Goal: Information Seeking & Learning: Learn about a topic

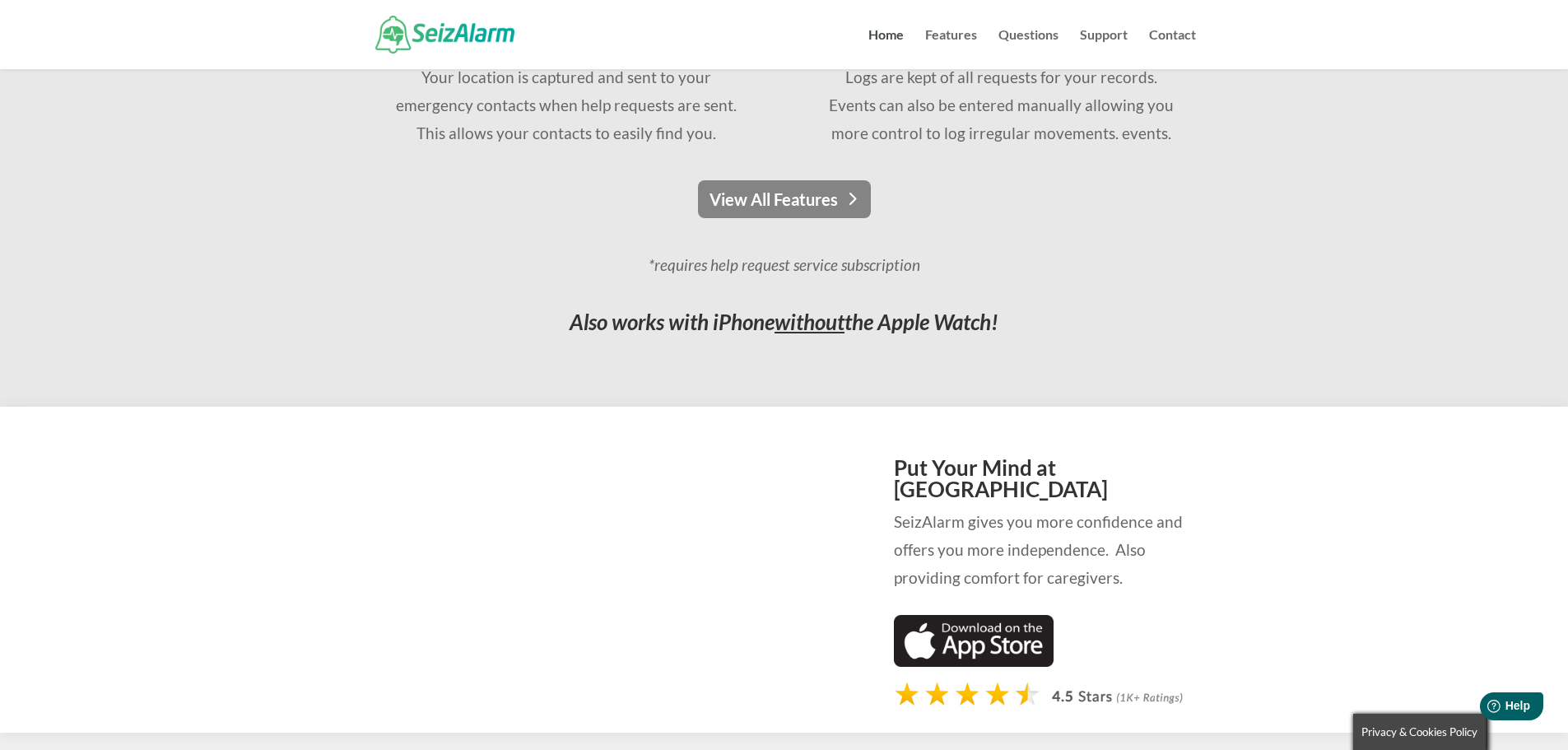
scroll to position [1400, 0]
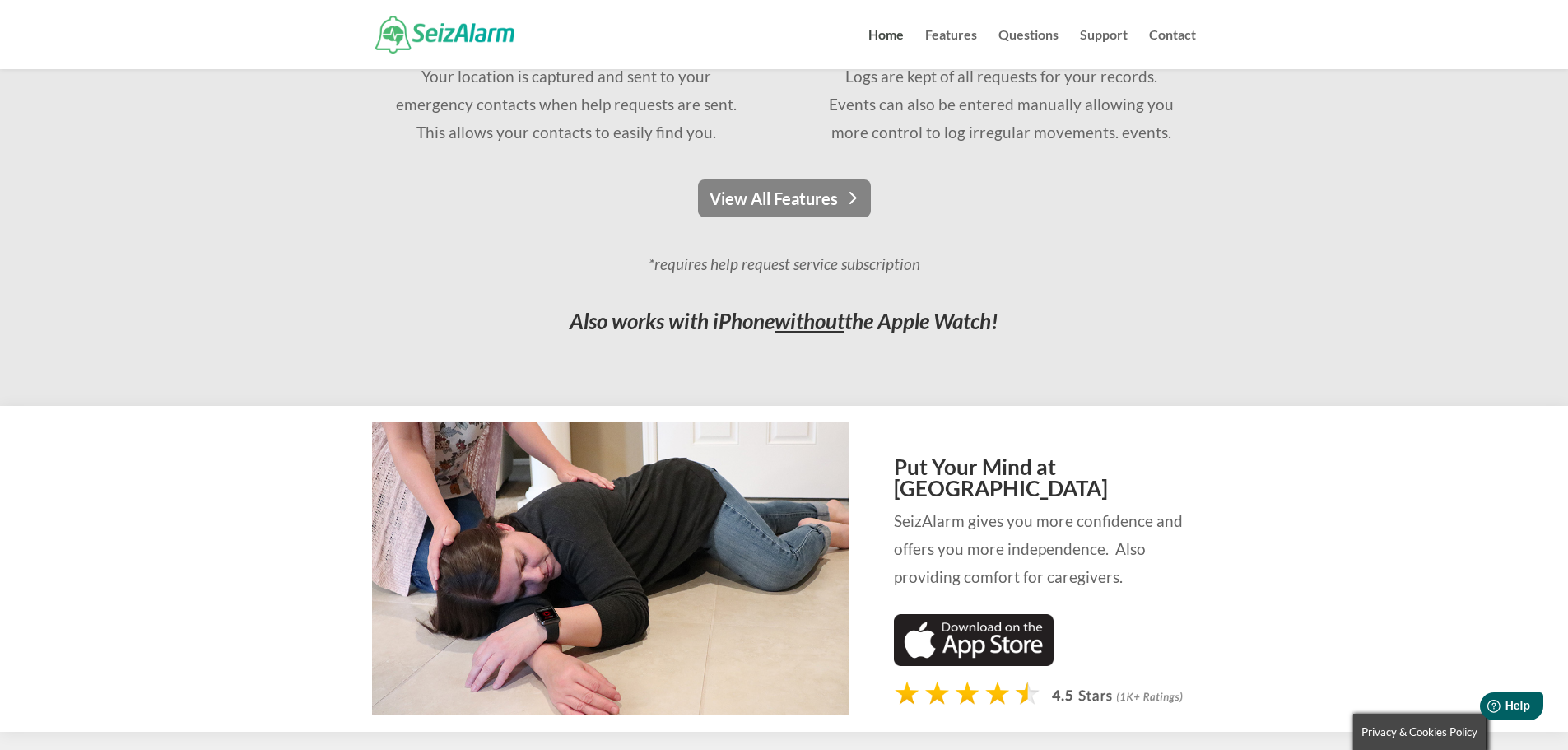
click at [825, 214] on link "View All Features" at bounding box center [784, 198] width 173 height 38
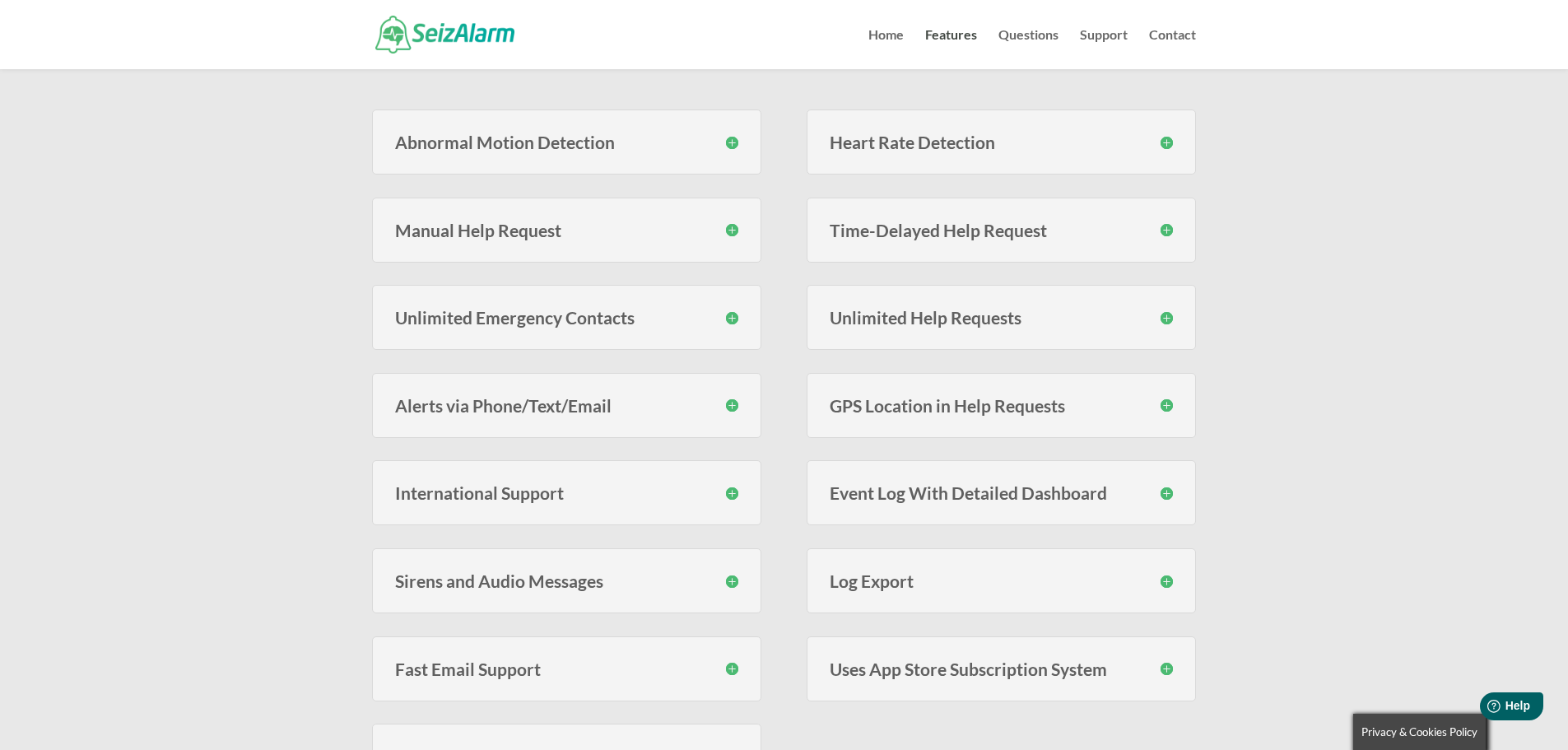
scroll to position [412, 0]
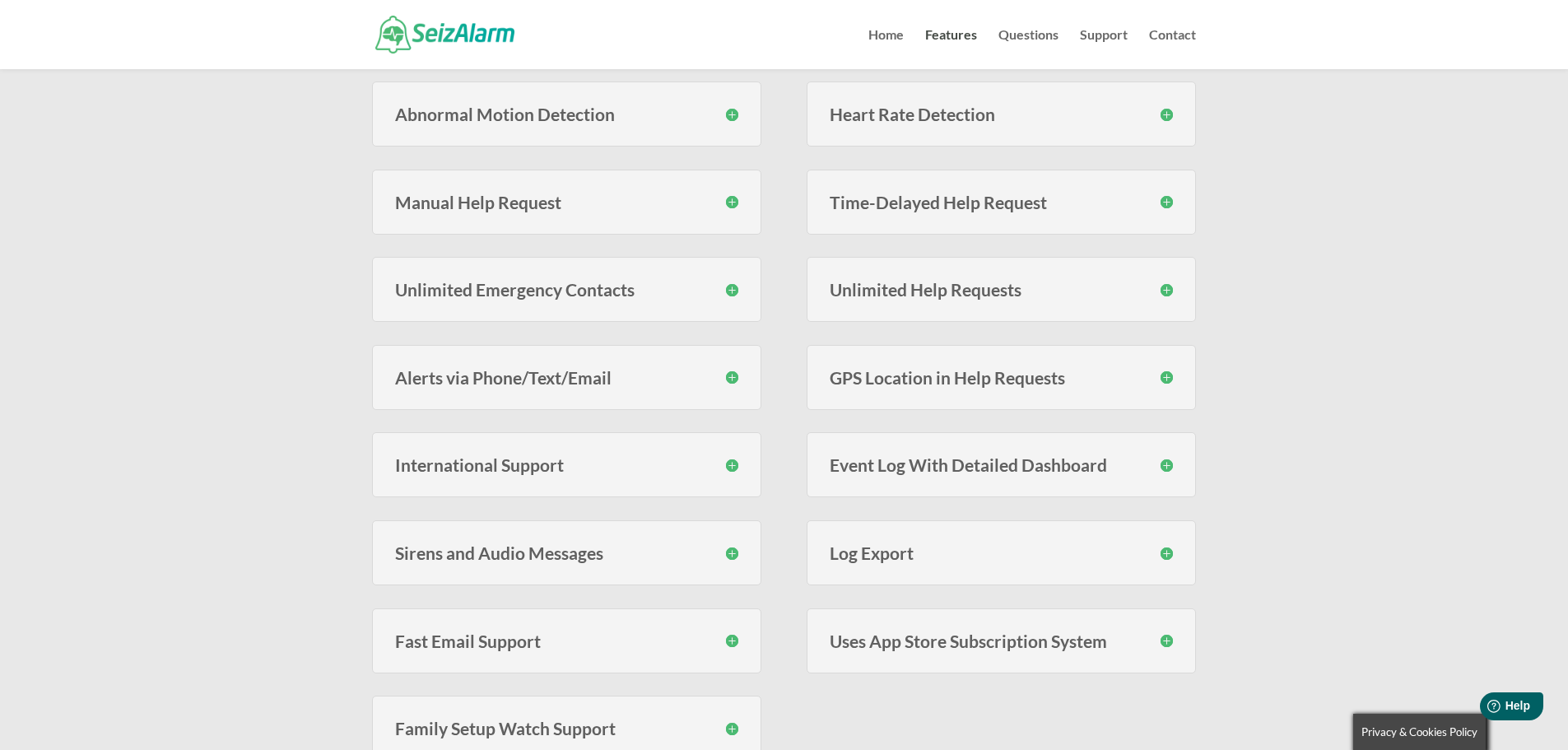
click at [727, 375] on h3 "Alerts via Phone/Text/Email" at bounding box center [567, 377] width 344 height 18
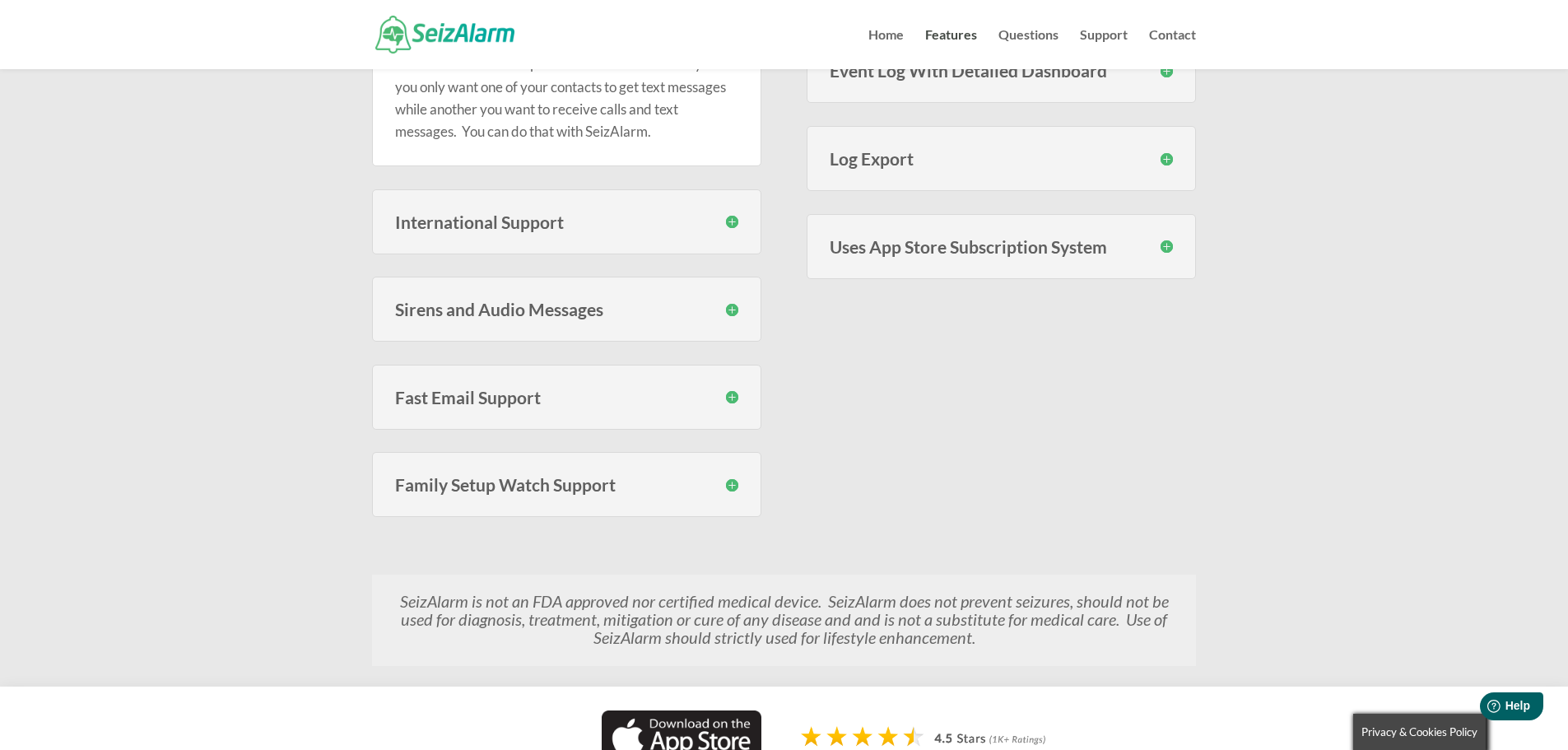
scroll to position [824, 0]
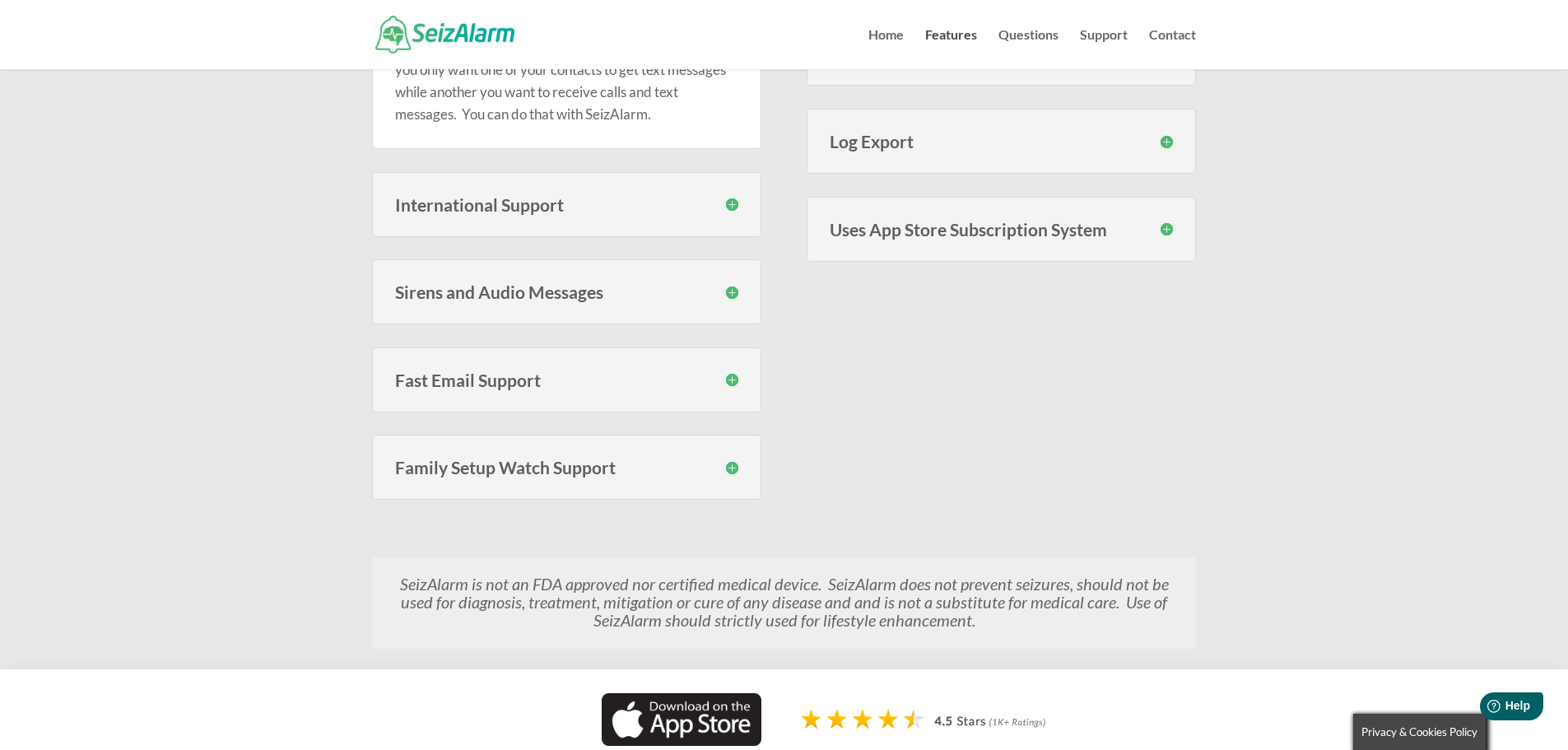
click at [1092, 236] on h3 "Uses App Store Subscription System" at bounding box center [1002, 229] width 344 height 18
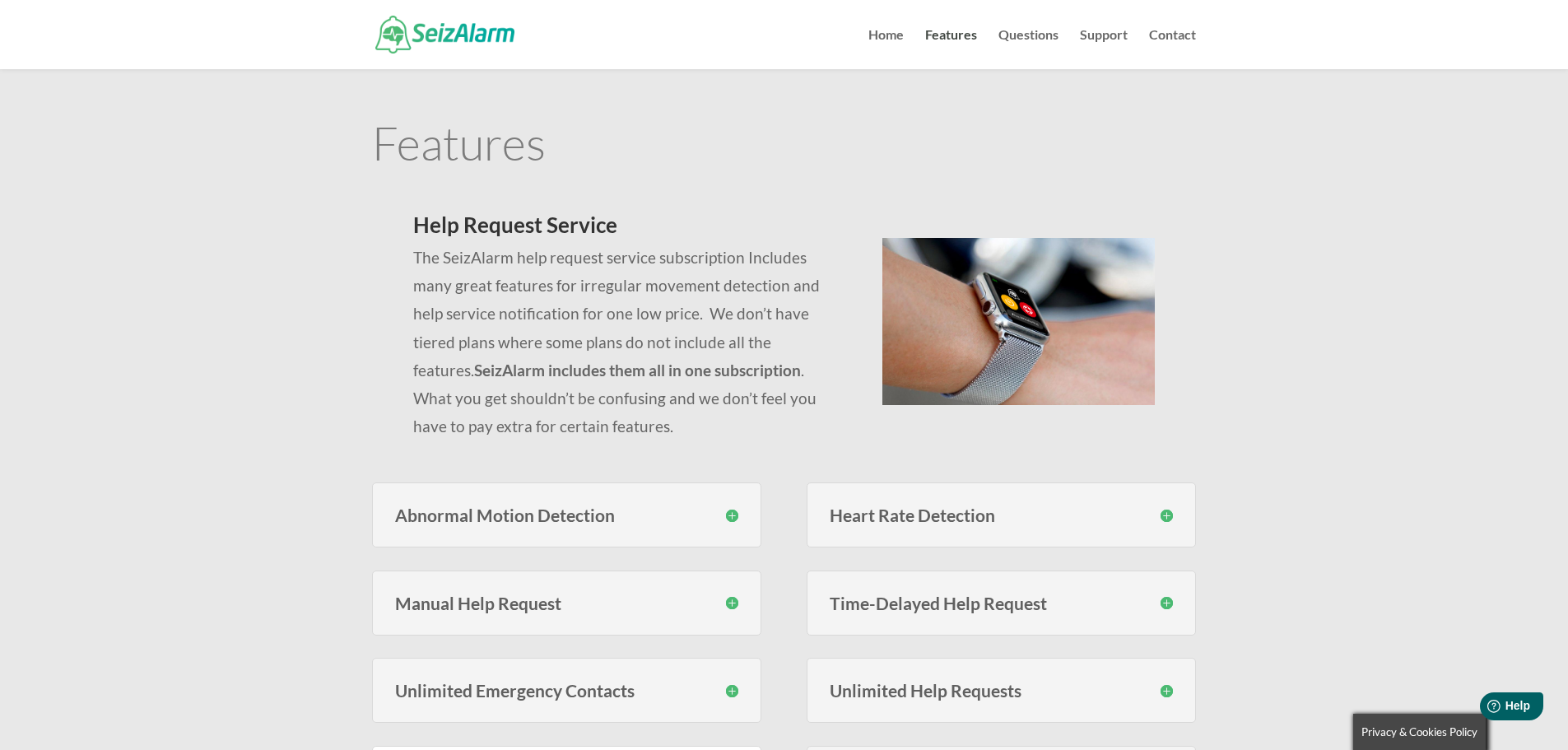
scroll to position [0, 0]
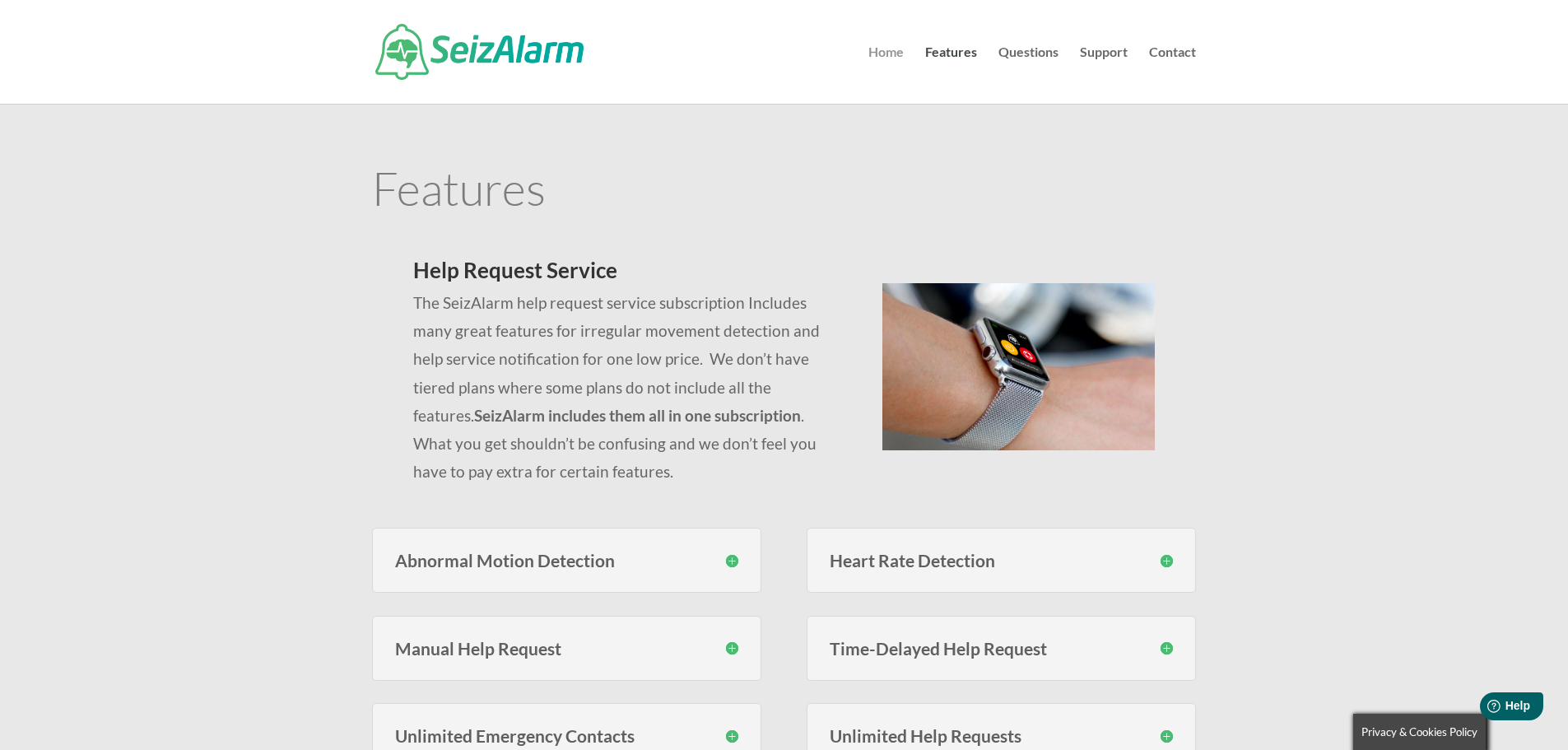
click at [885, 58] on link "Home" at bounding box center [886, 75] width 35 height 58
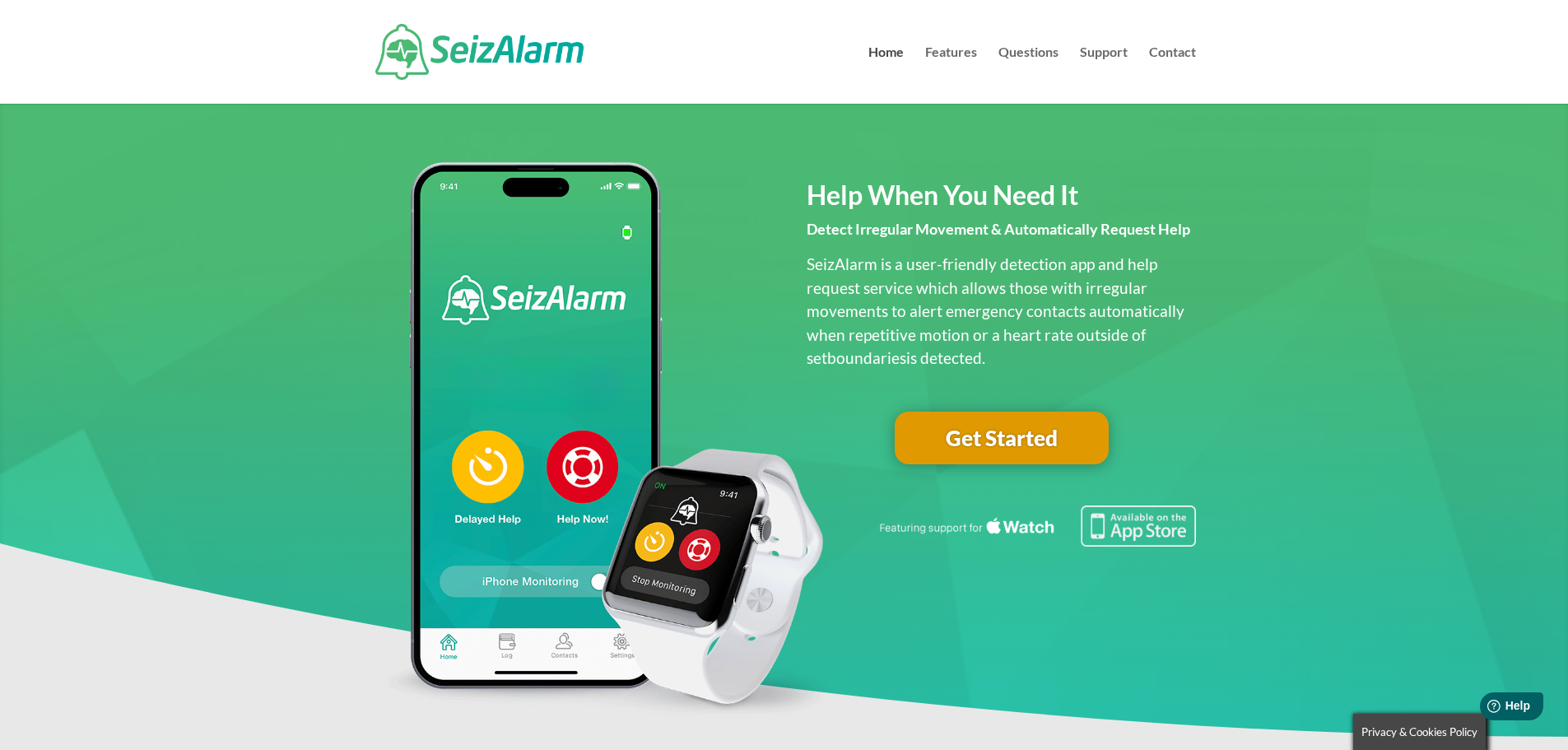
click at [1061, 438] on link "Get Started" at bounding box center [1001, 438] width 214 height 52
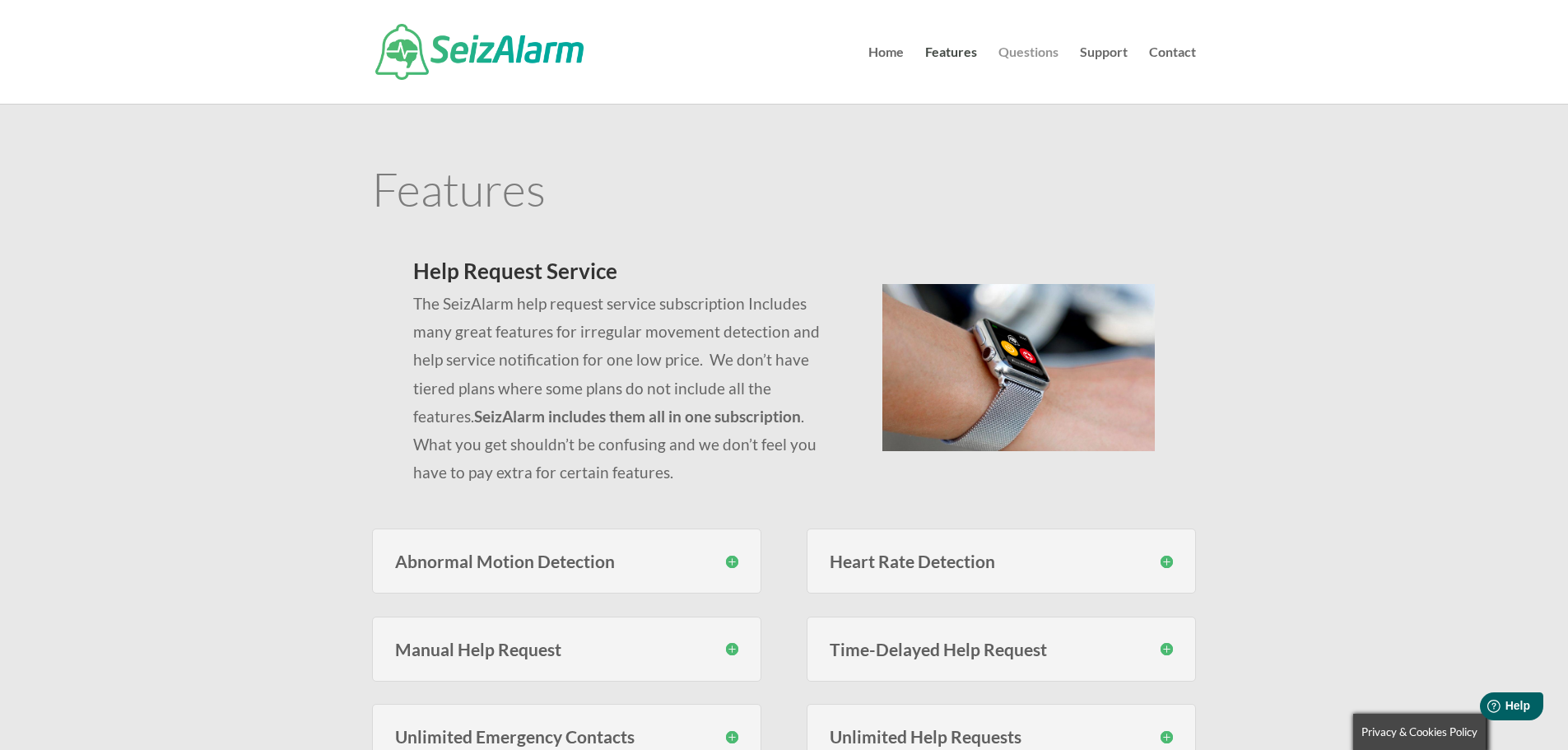
click at [1024, 55] on link "Questions" at bounding box center [1028, 75] width 60 height 58
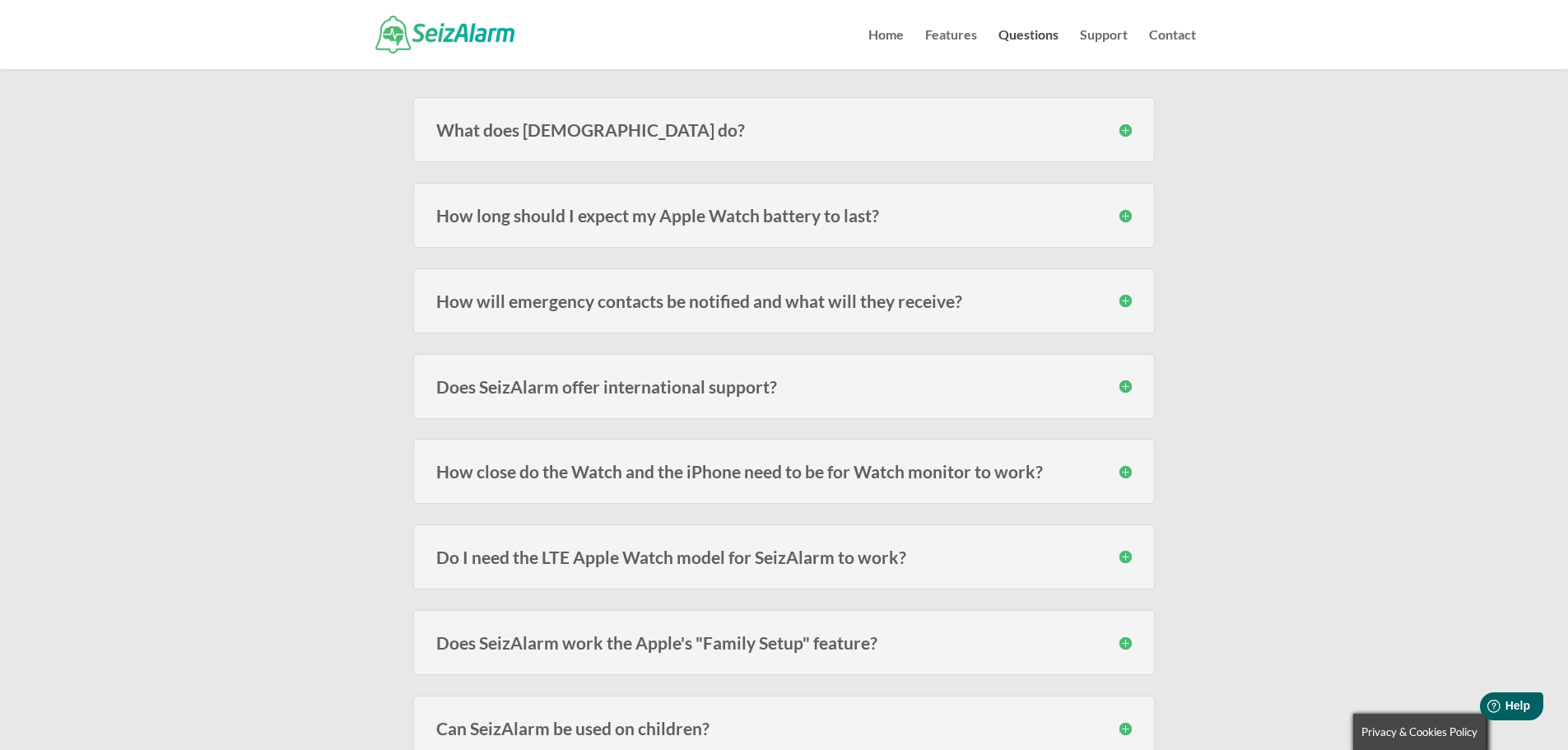
scroll to position [247, 0]
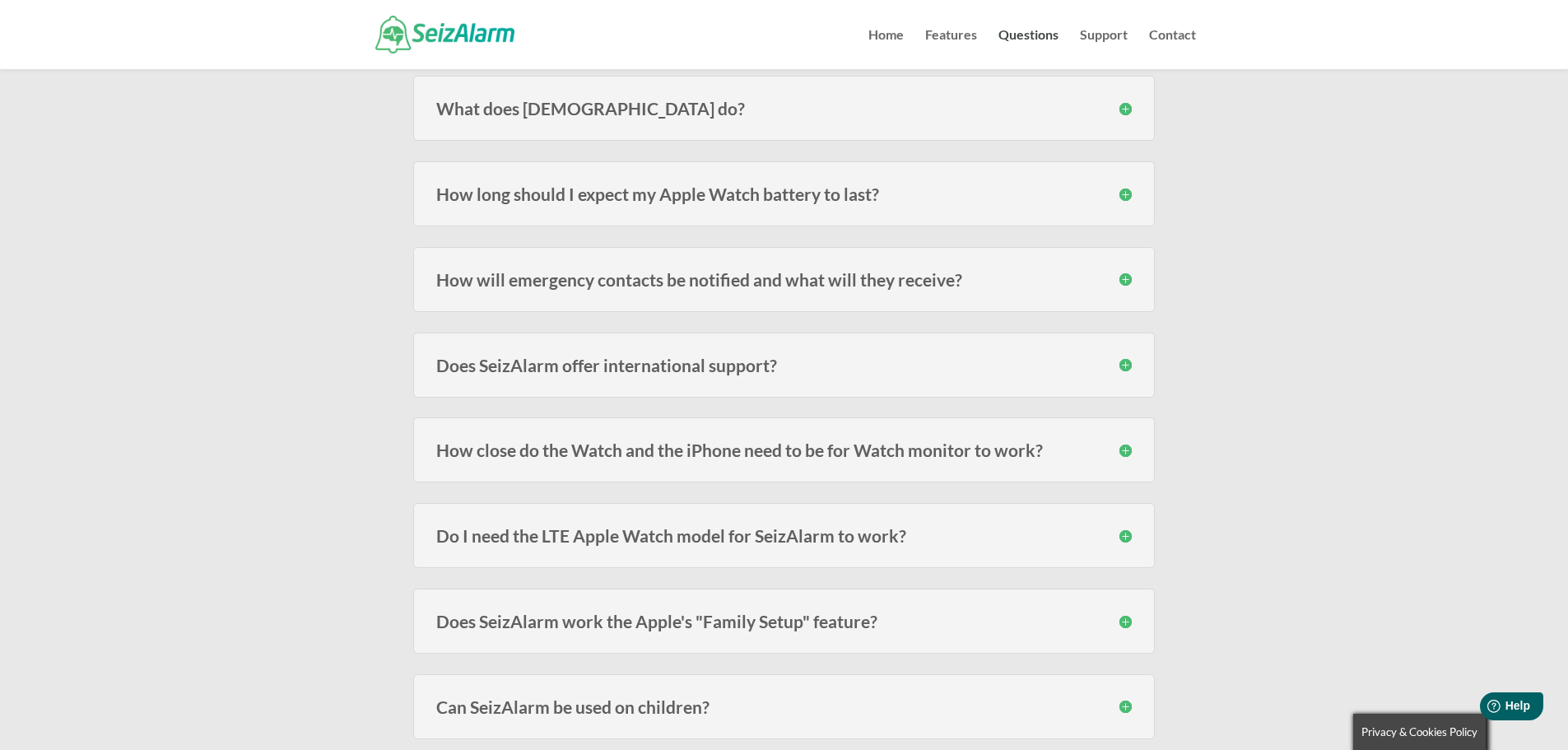
click at [840, 120] on div "What does [DEMOGRAPHIC_DATA] do? SeizAlarm detects irregular/abnormal movement …" at bounding box center [784, 108] width 742 height 65
click at [1130, 109] on h3 "What does [DEMOGRAPHIC_DATA] do?" at bounding box center [784, 108] width 696 height 18
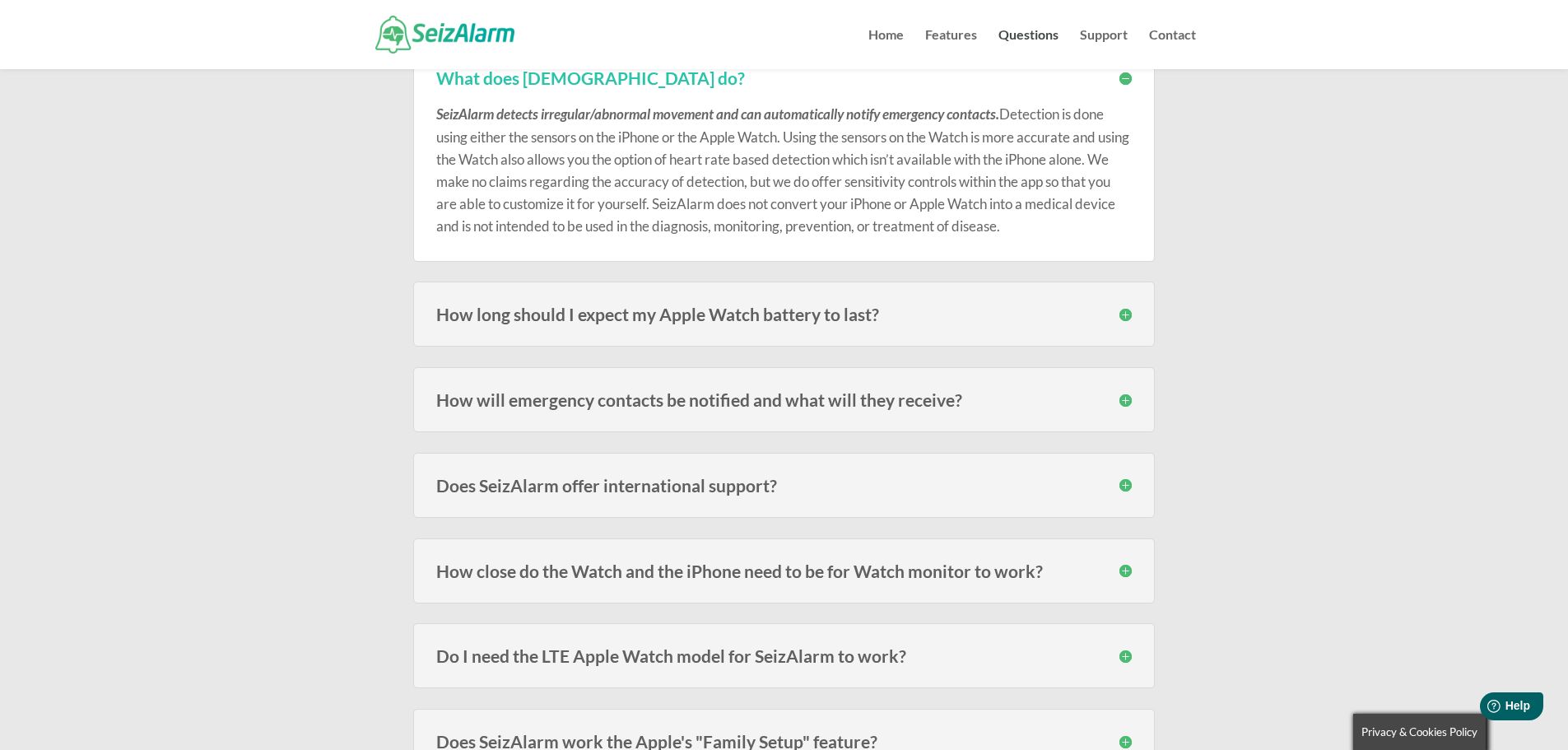
scroll to position [330, 0]
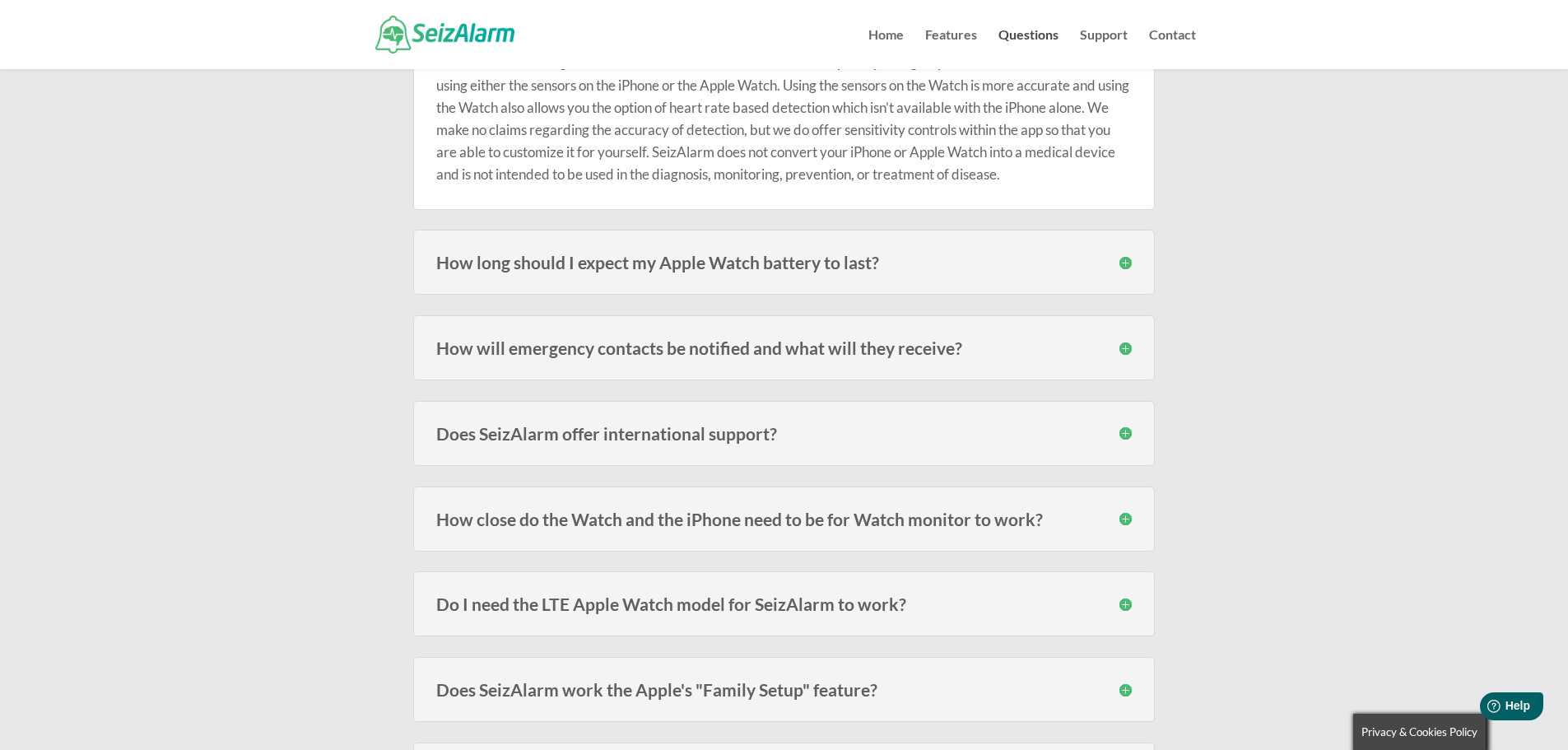
click at [1128, 263] on h3 "How long should I expect my Apple Watch battery to last?" at bounding box center [784, 262] width 696 height 18
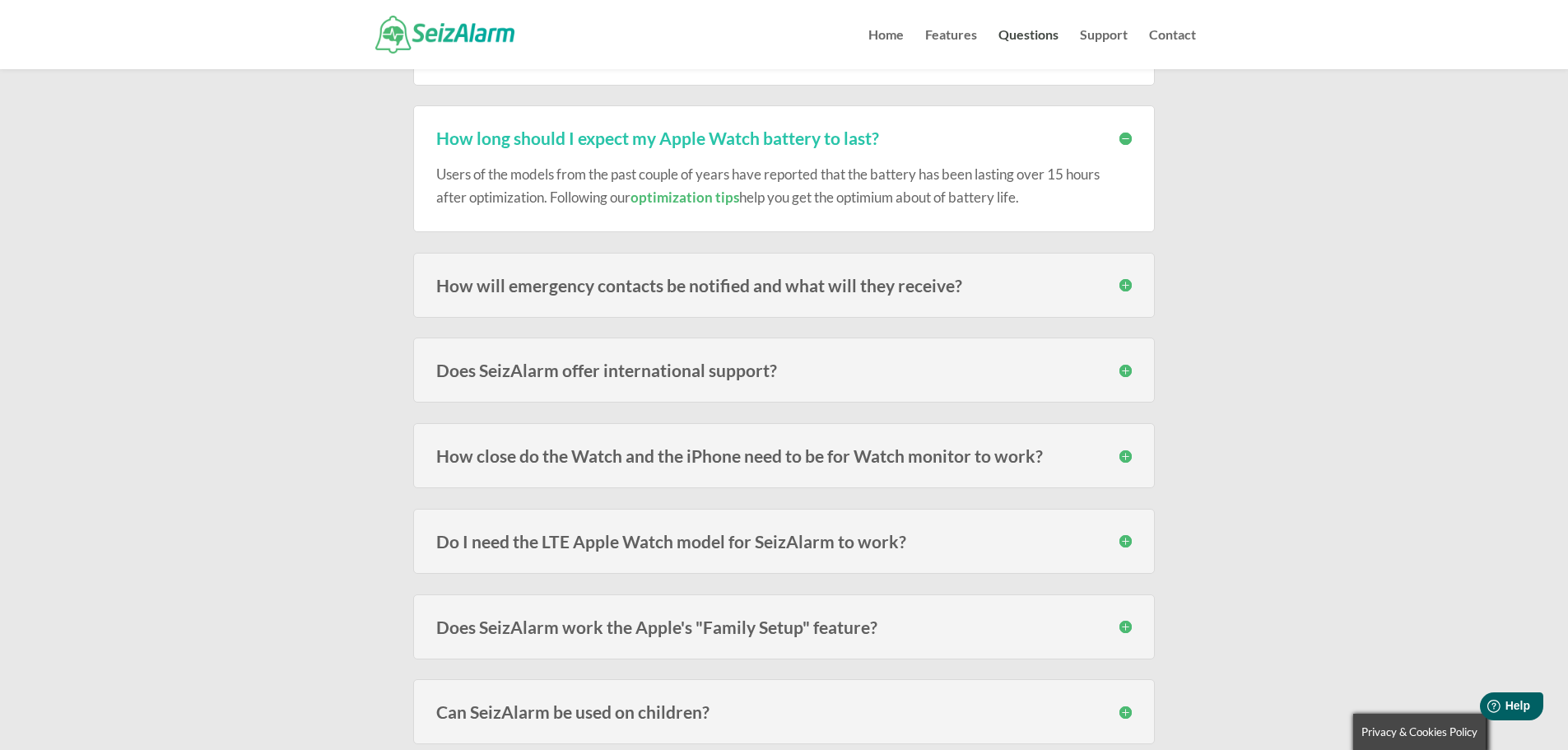
scroll to position [494, 0]
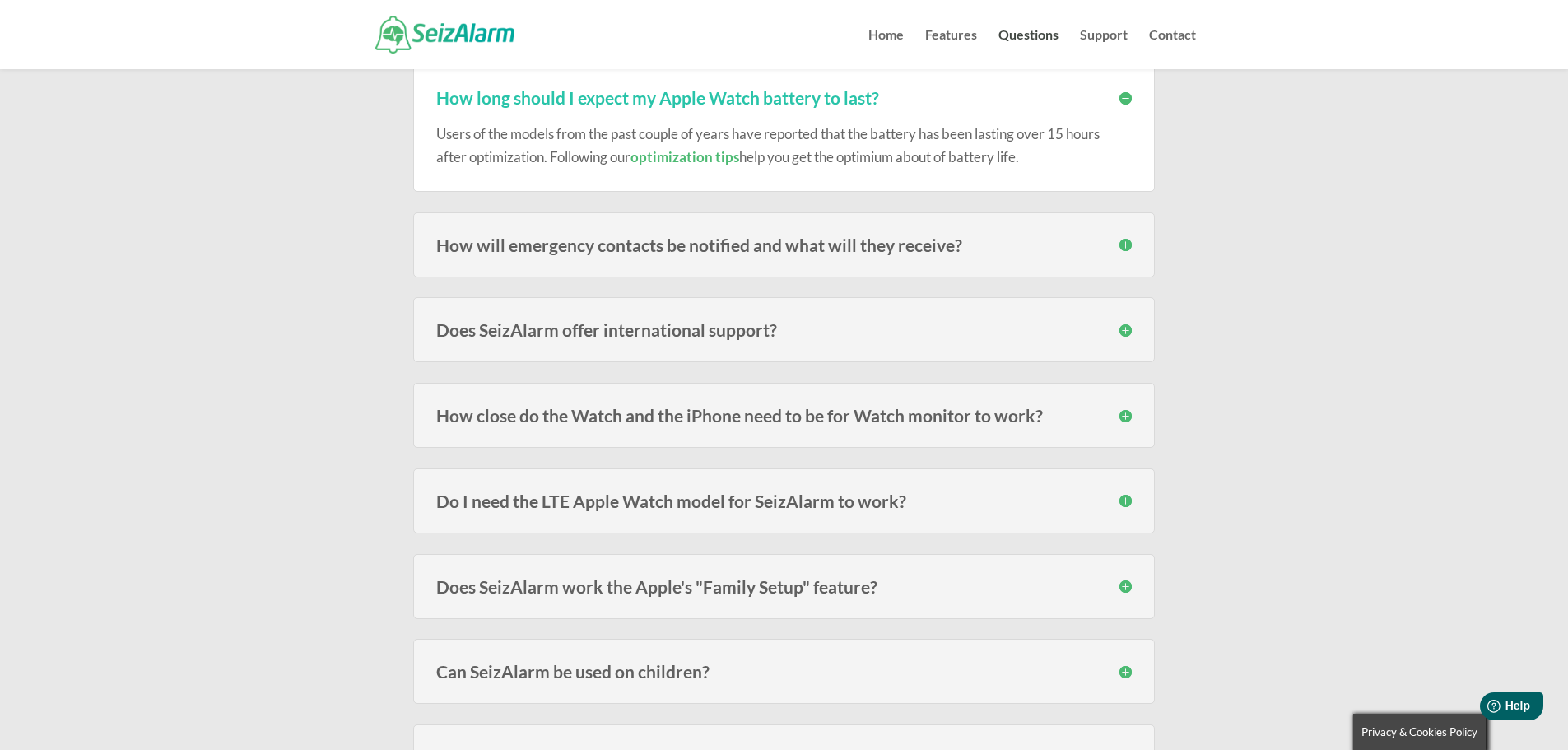
click at [1123, 242] on h3 "How will emergency contacts be notified and what will they receive?" at bounding box center [784, 245] width 696 height 18
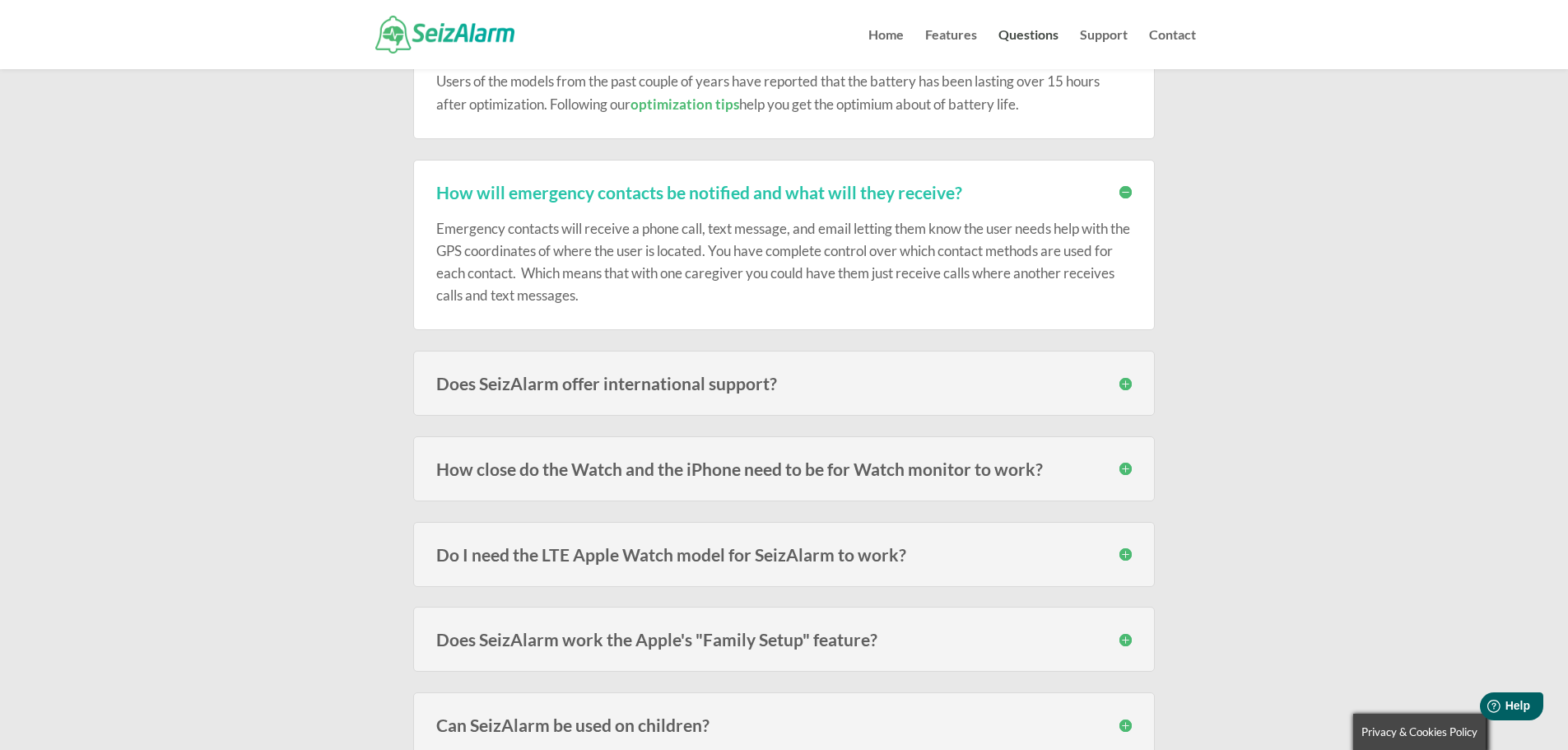
scroll to position [576, 0]
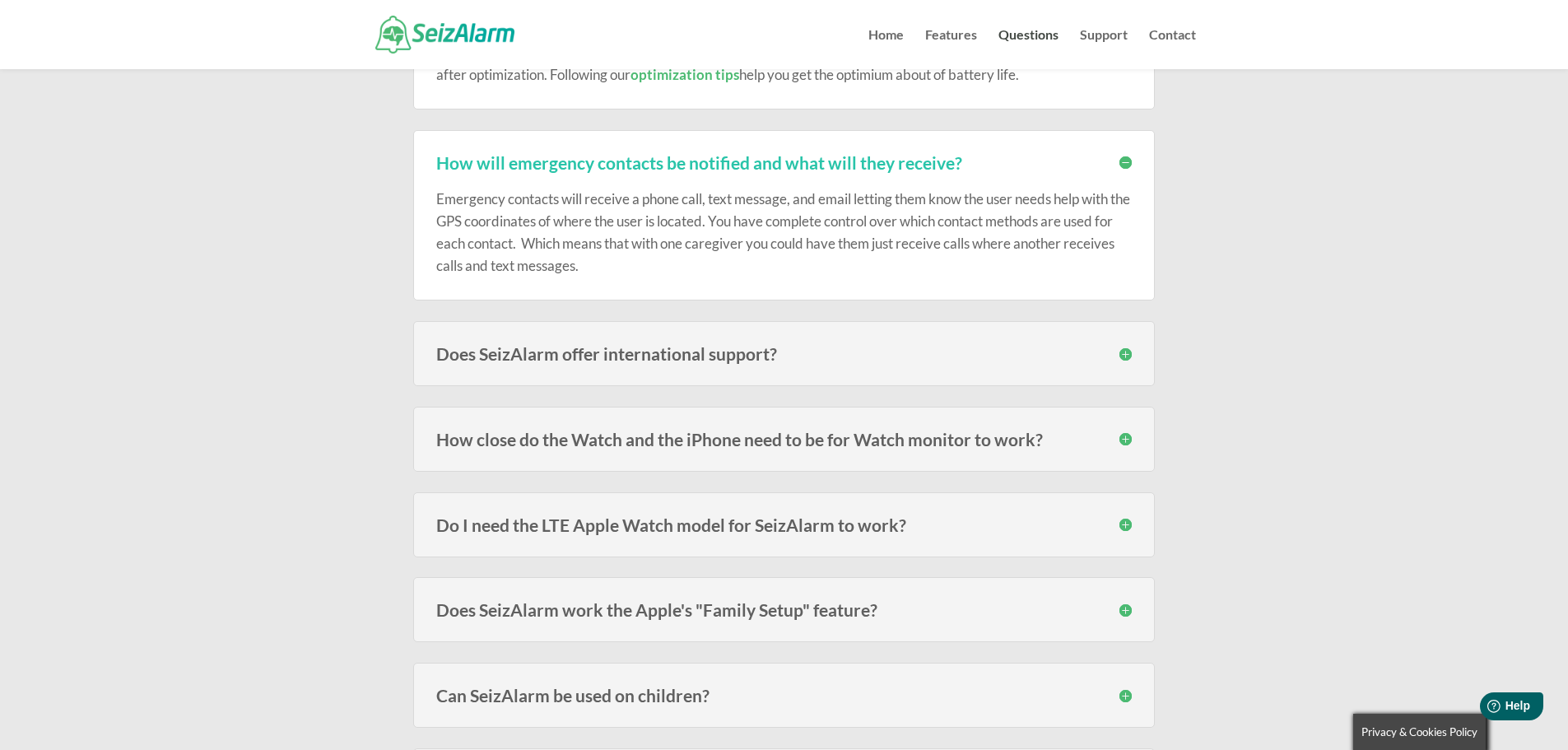
click at [1123, 358] on h3 "Does SeizAlarm offer international support?" at bounding box center [784, 353] width 696 height 18
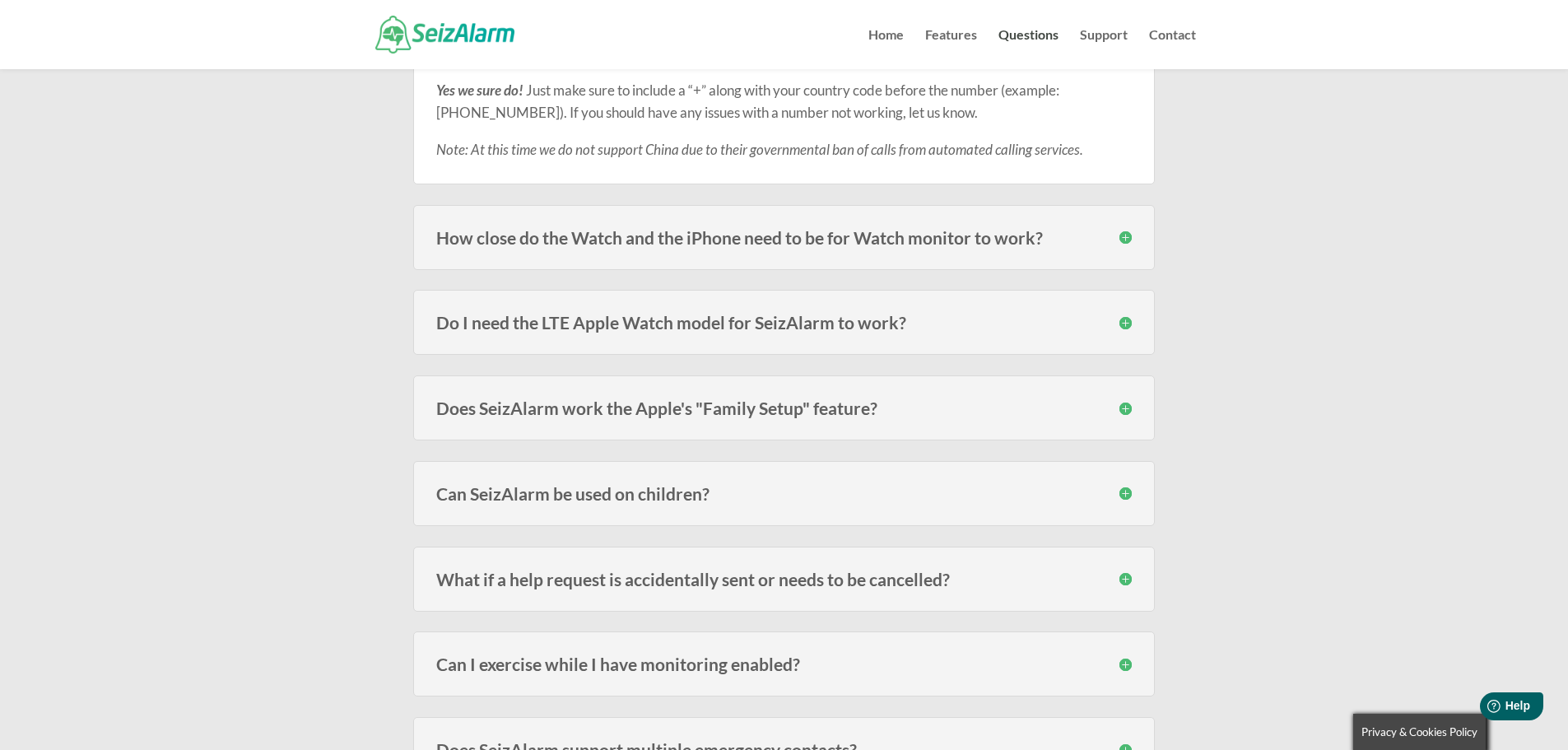
scroll to position [906, 0]
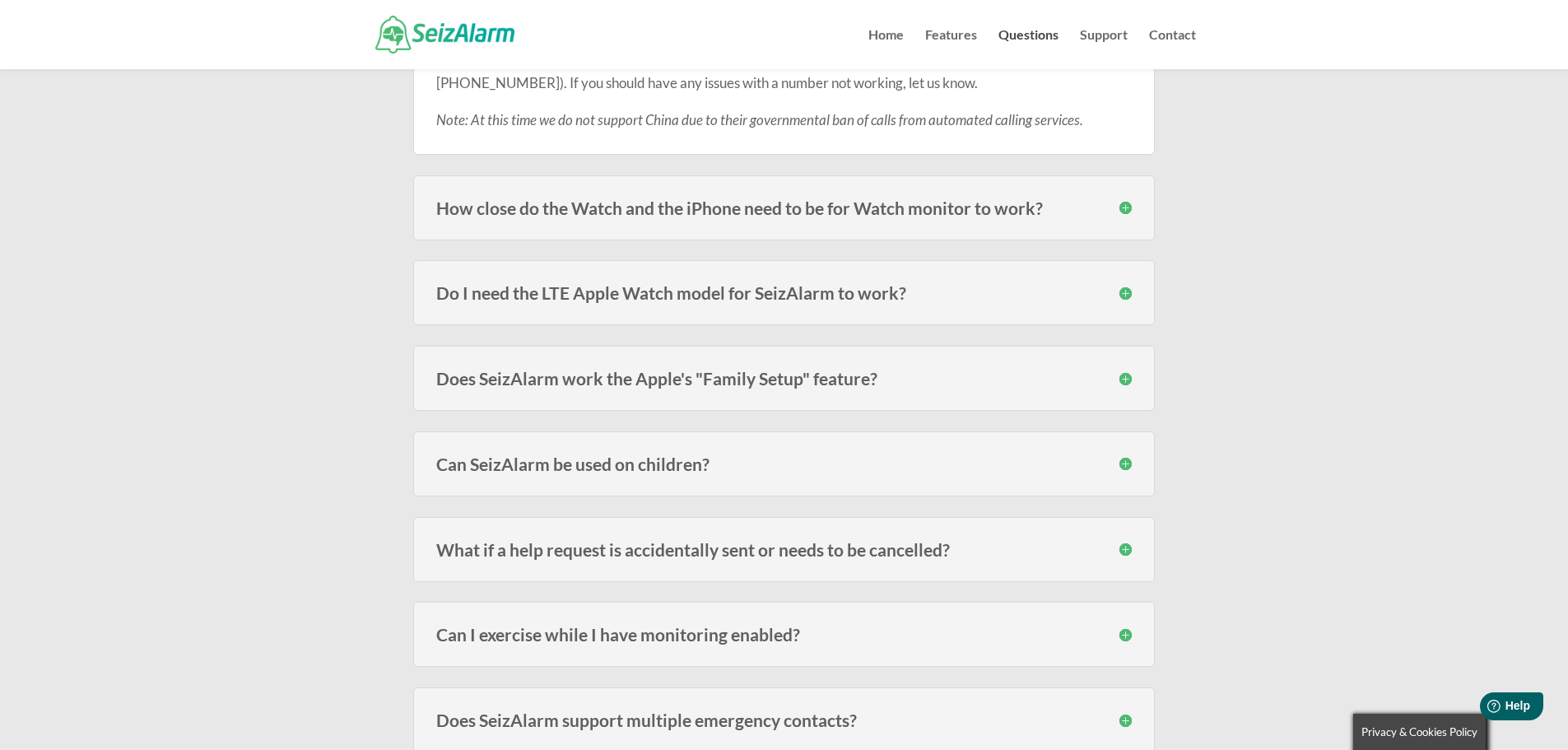
click at [1125, 296] on h3 "Do I need the LTE Apple Watch model for SeizAlarm to work?" at bounding box center [784, 292] width 696 height 18
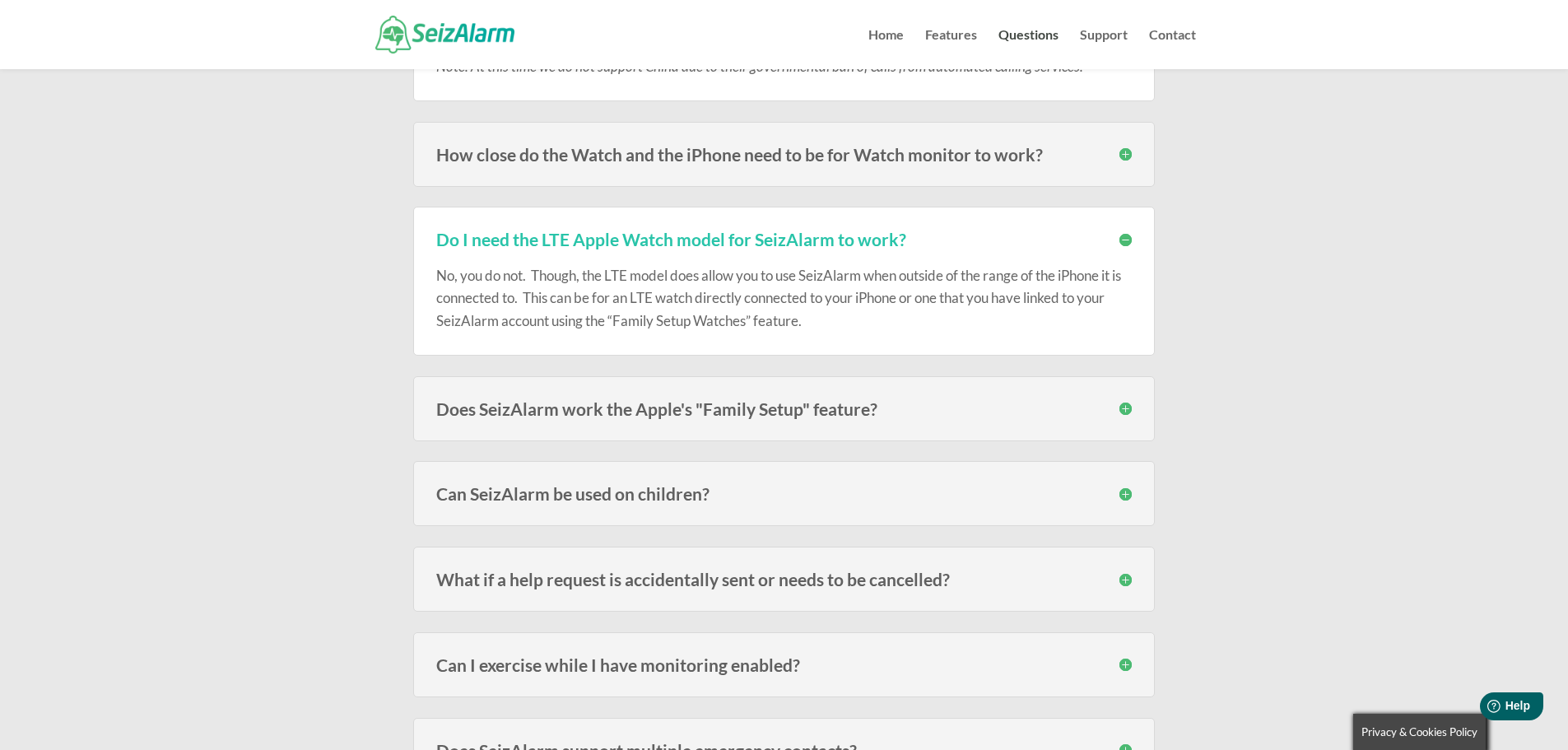
scroll to position [988, 0]
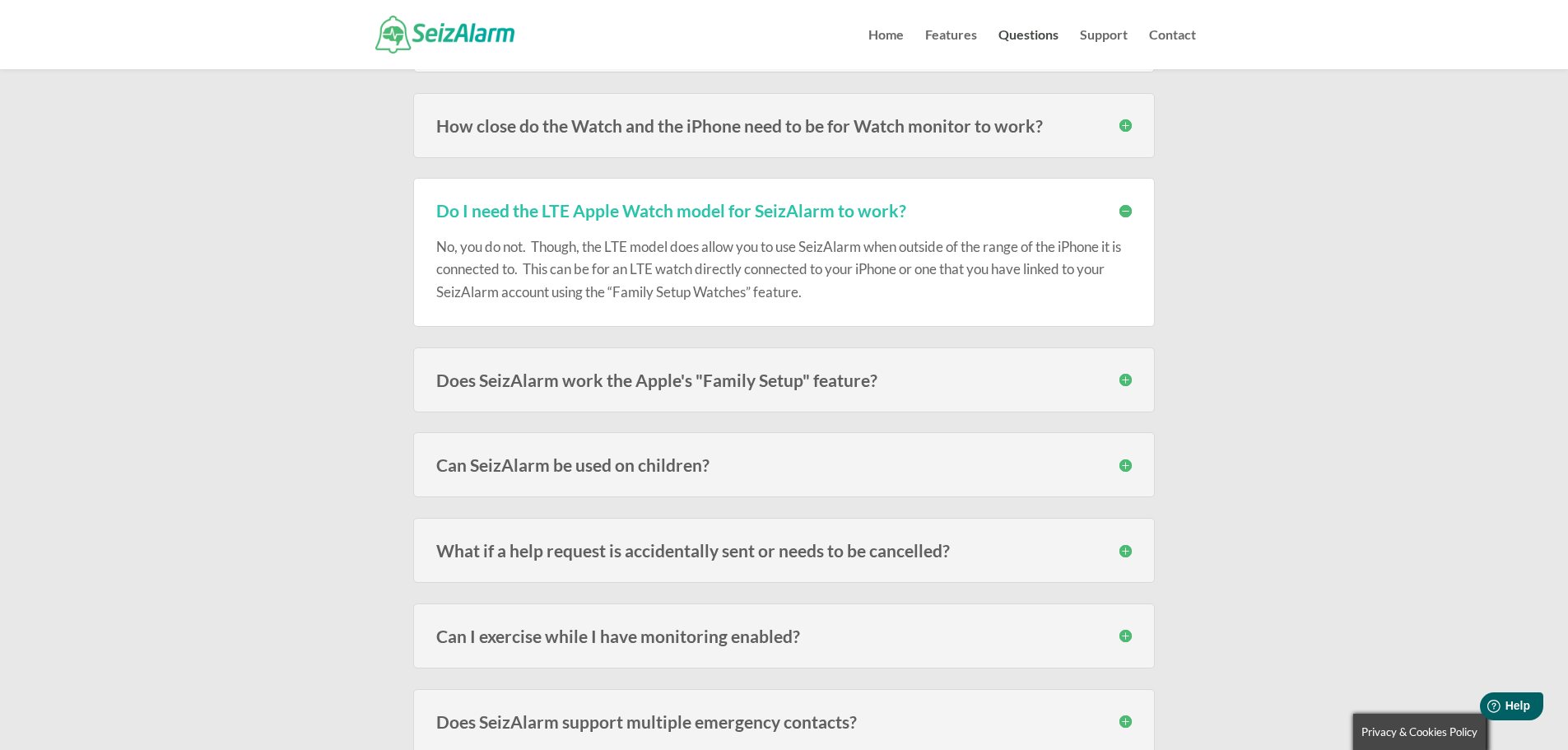
click at [900, 396] on div "Does SeizAlarm work the Apple's "Family Setup" feature? Yes. SeizAlarm now work…" at bounding box center [784, 380] width 742 height 65
click at [1129, 378] on h3 "Does SeizAlarm work the Apple's "Family Setup" feature?" at bounding box center [784, 380] width 696 height 18
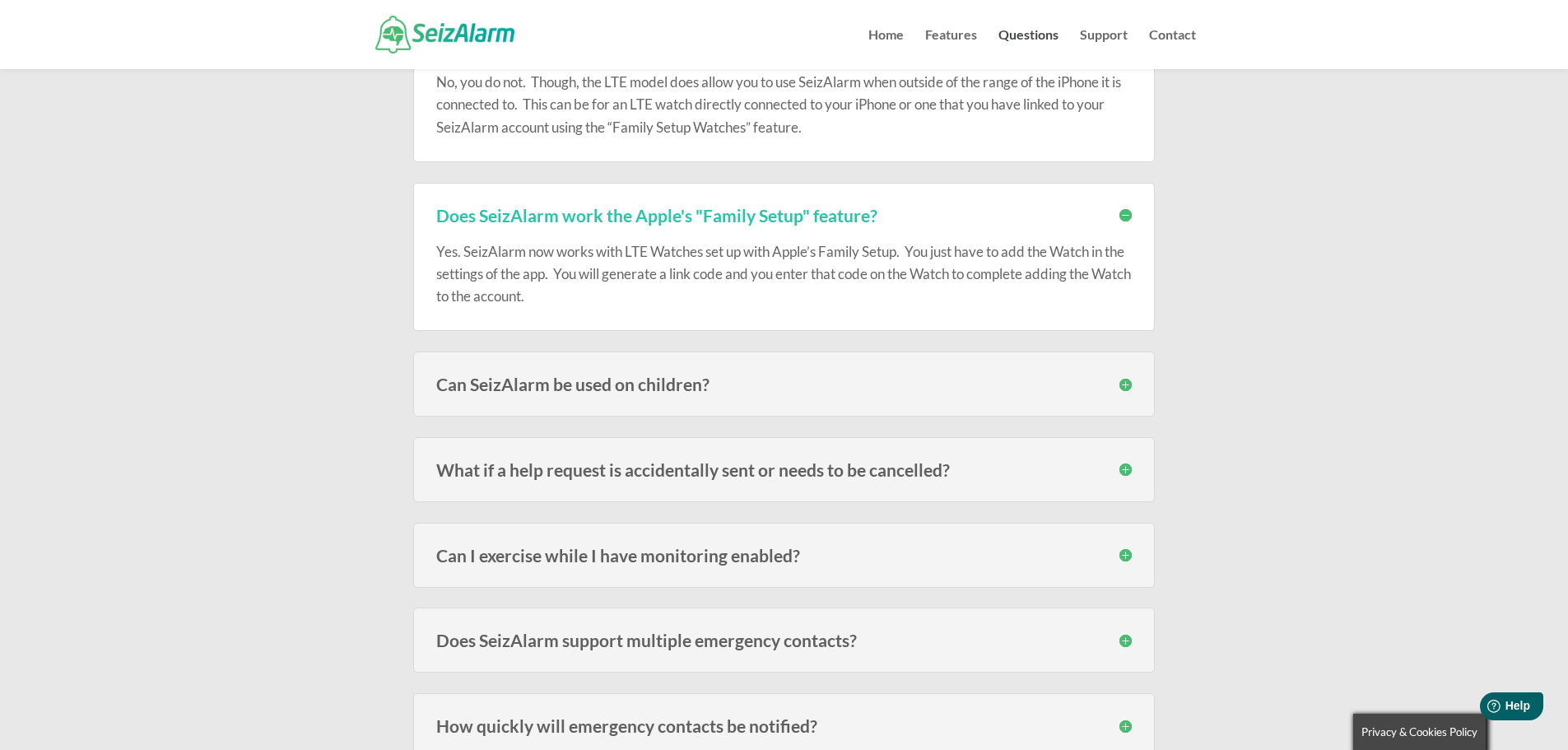
scroll to position [1235, 0]
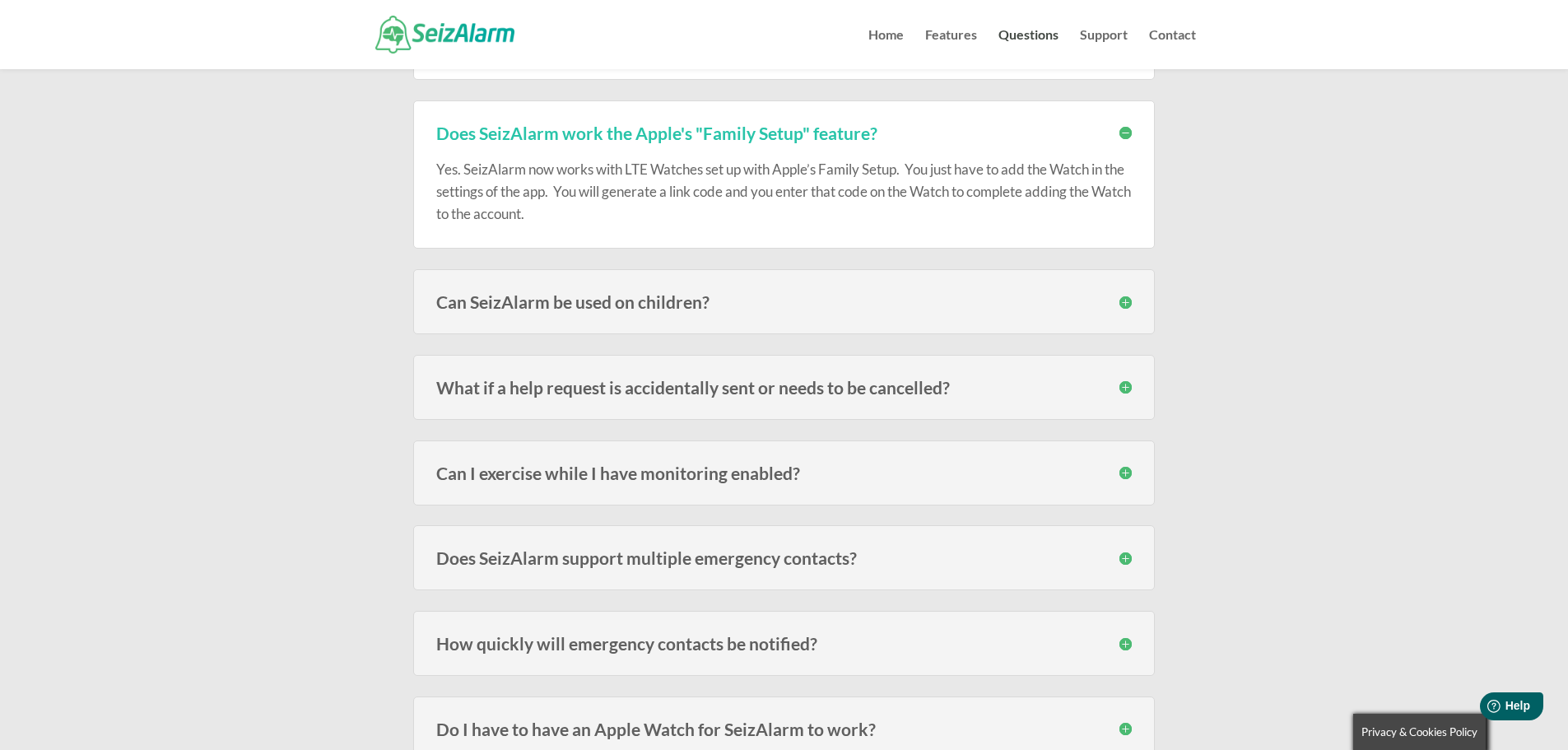
click at [1125, 303] on h3 "Can SeizAlarm be used on children?" at bounding box center [784, 302] width 696 height 18
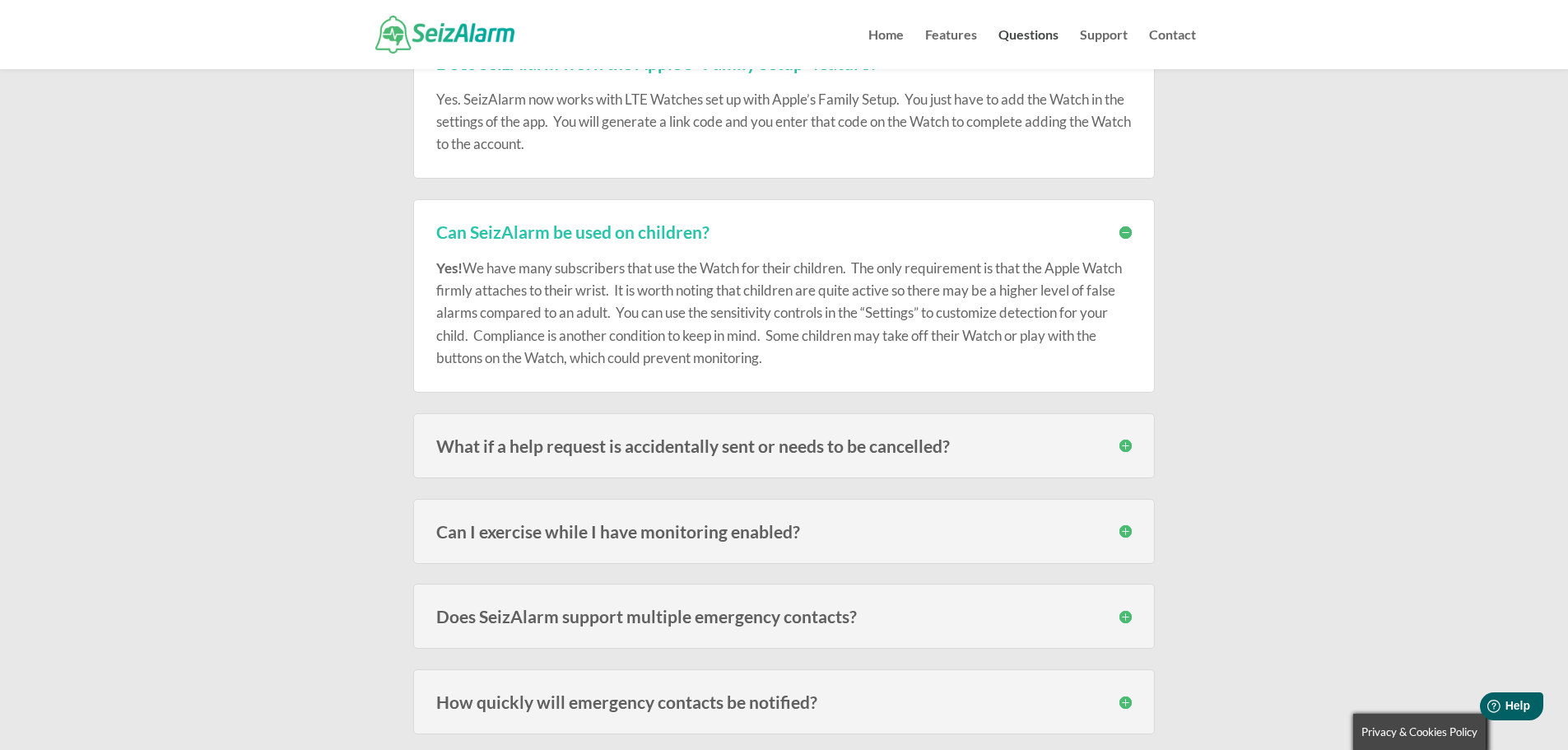
scroll to position [1482, 0]
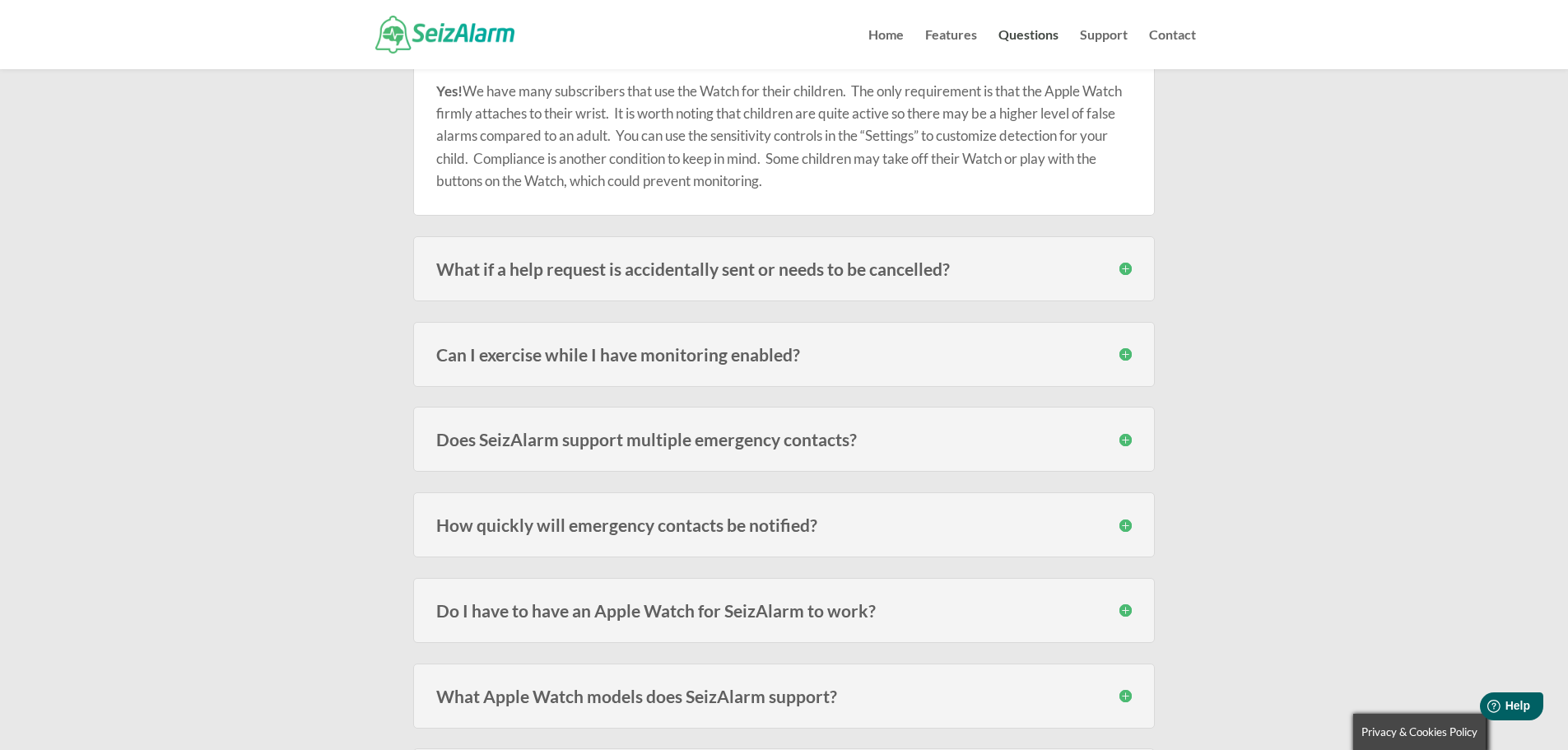
click at [1124, 271] on h3 "What if a help request is accidentally sent or needs to be cancelled?" at bounding box center [784, 269] width 696 height 18
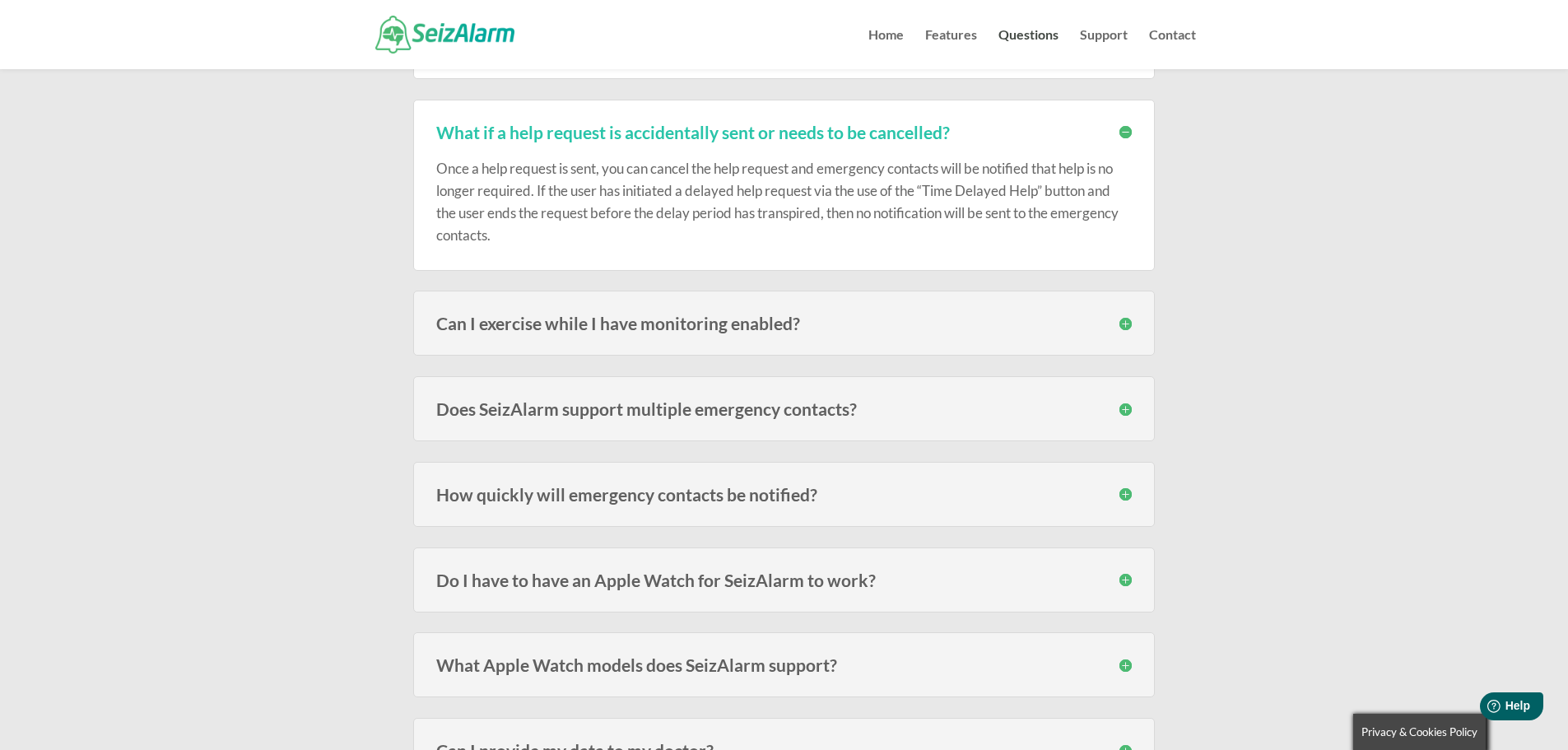
scroll to position [1647, 0]
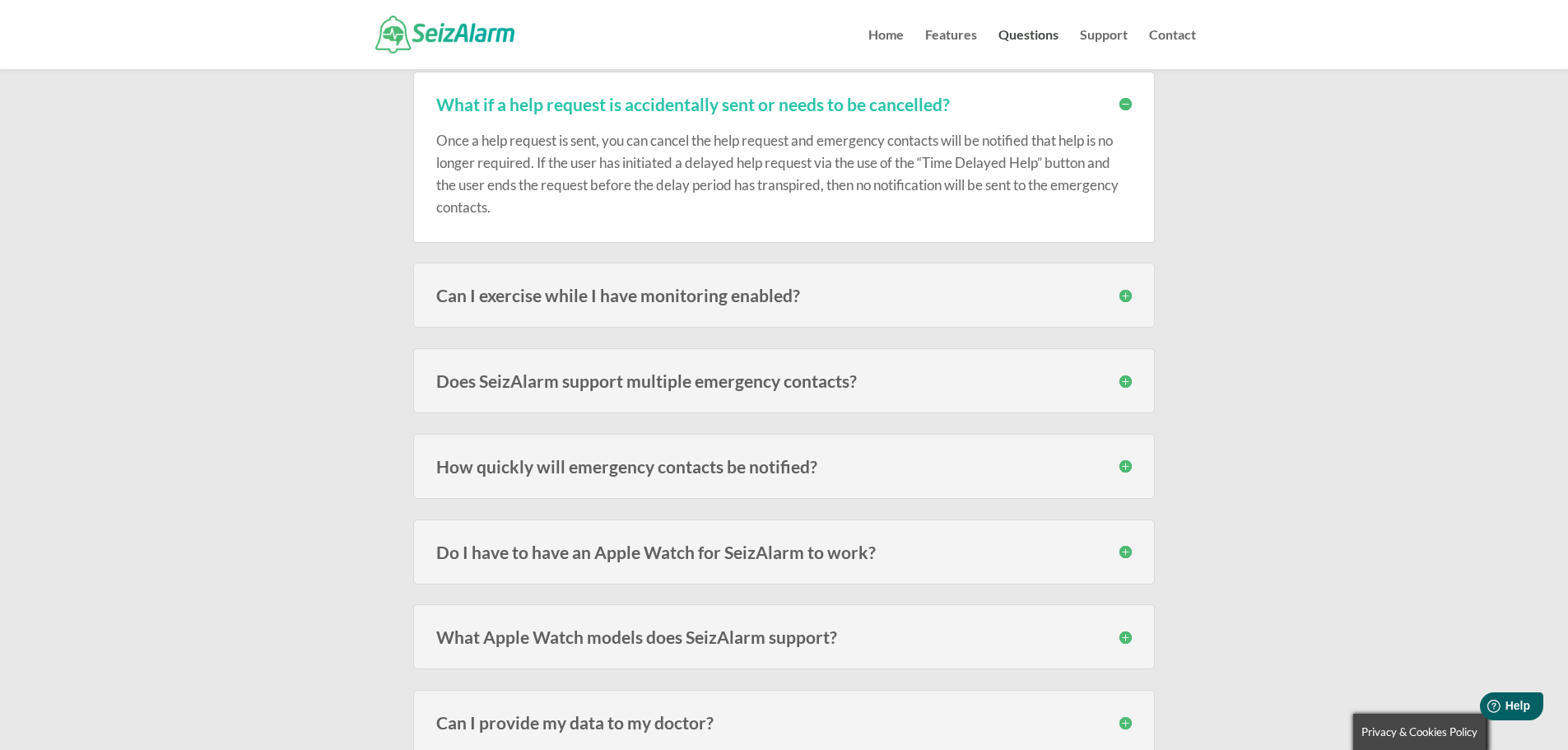
click at [1122, 292] on h3 "Can I exercise while I have monitoring enabled?" at bounding box center [784, 295] width 696 height 18
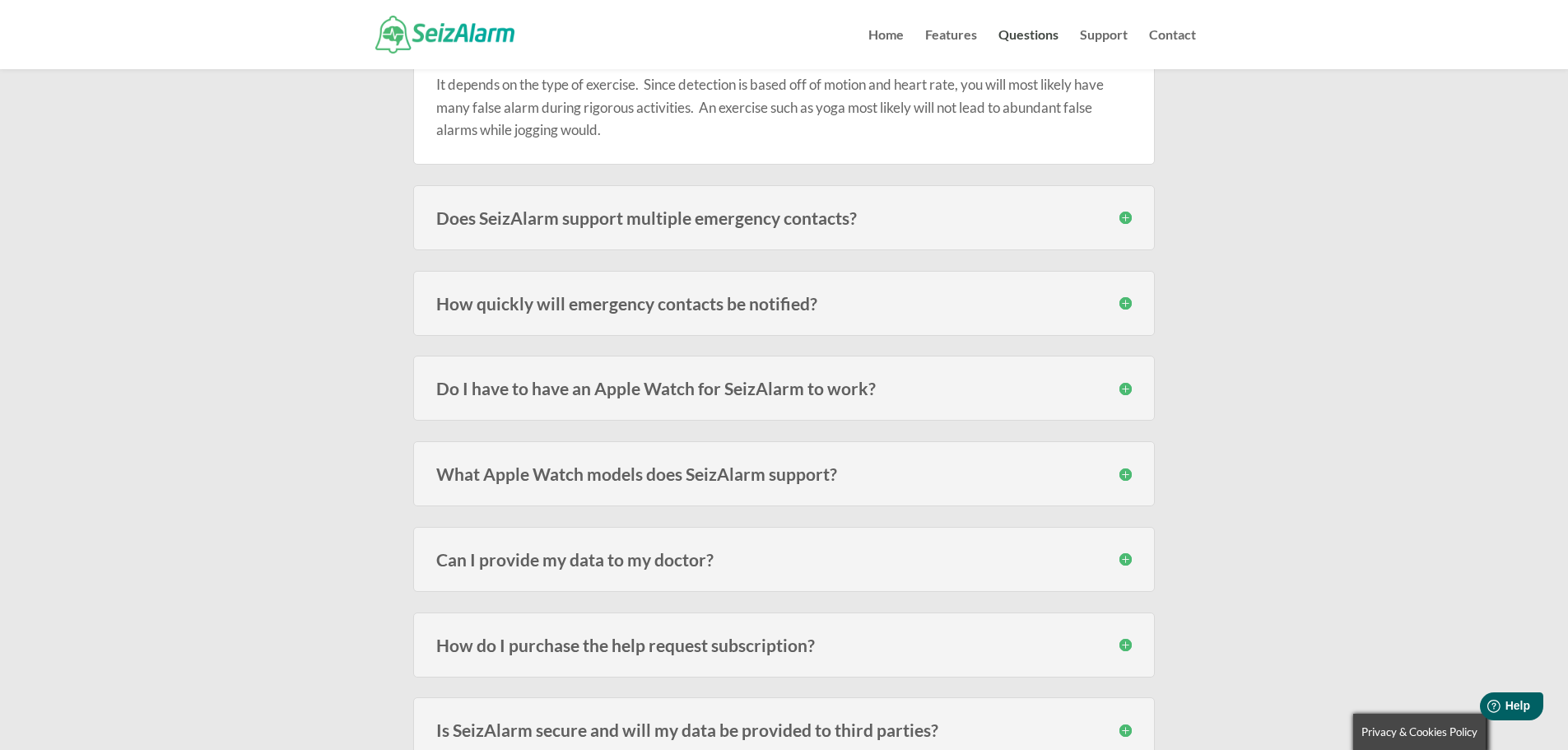
scroll to position [1976, 0]
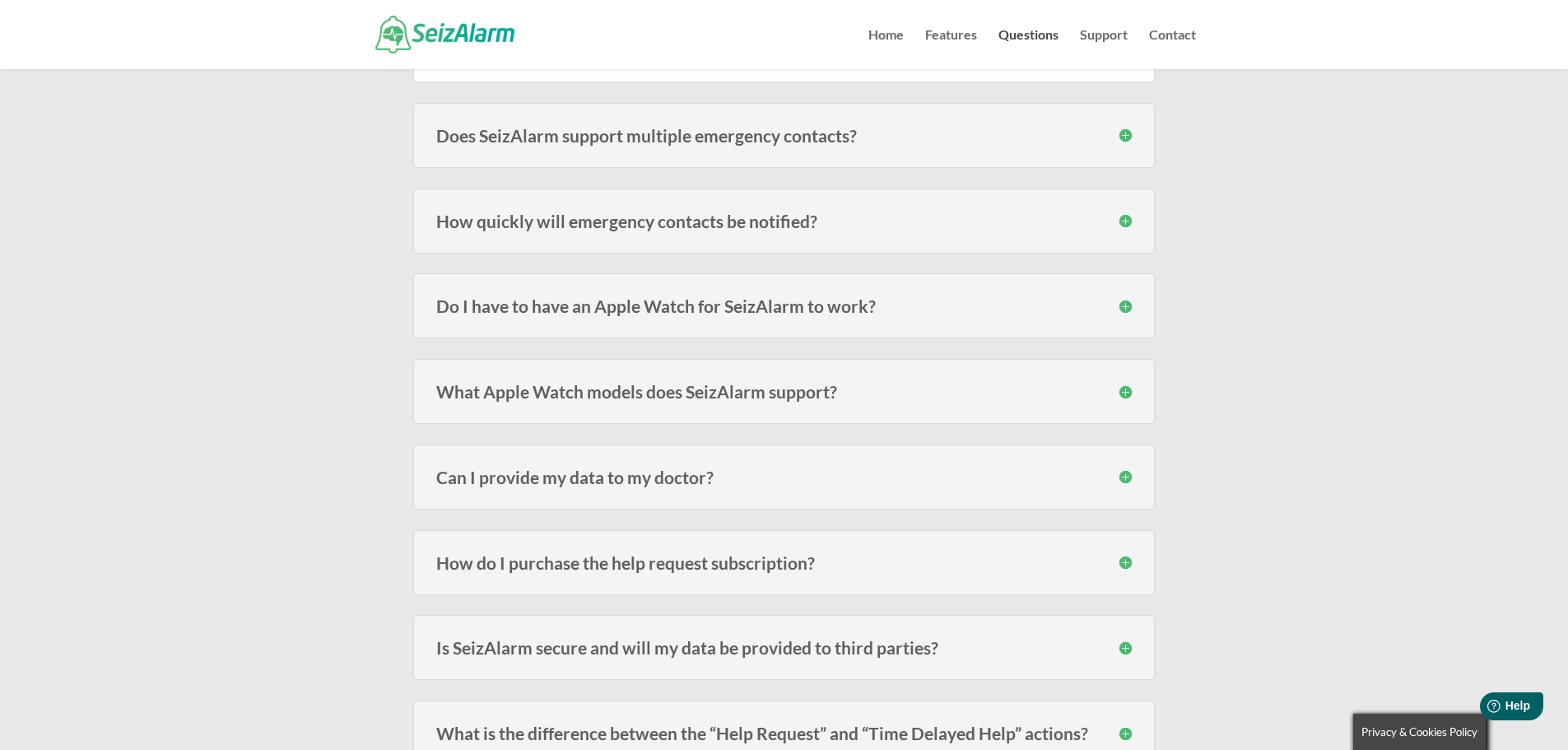
click at [929, 323] on div "Do I have to have an Apple Watch for SeizAlarm to work? No , the Watch adds the…" at bounding box center [784, 306] width 742 height 65
click at [1127, 303] on h3 "Do I have to have an Apple Watch for SeizAlarm to work?" at bounding box center [784, 305] width 696 height 18
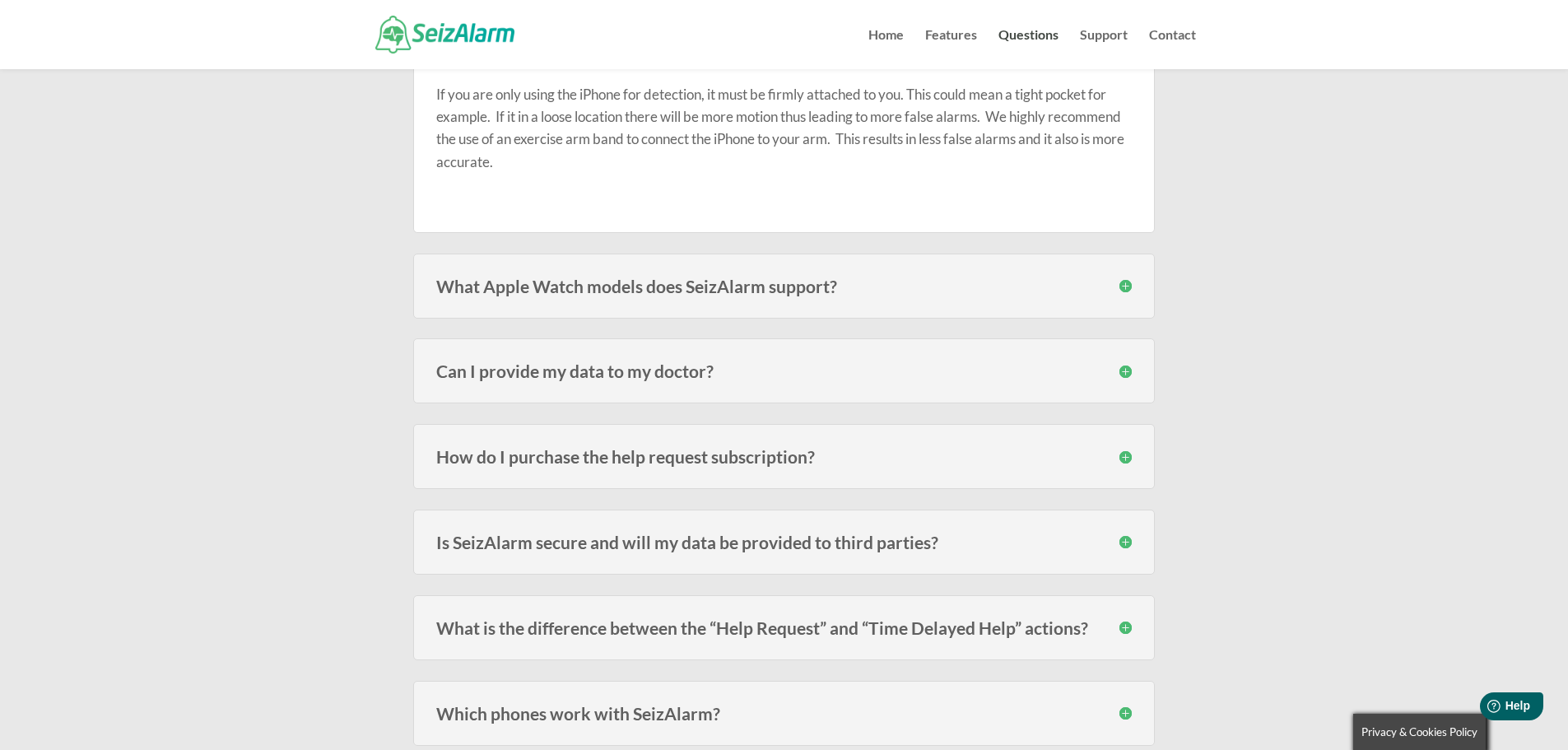
scroll to position [2387, 0]
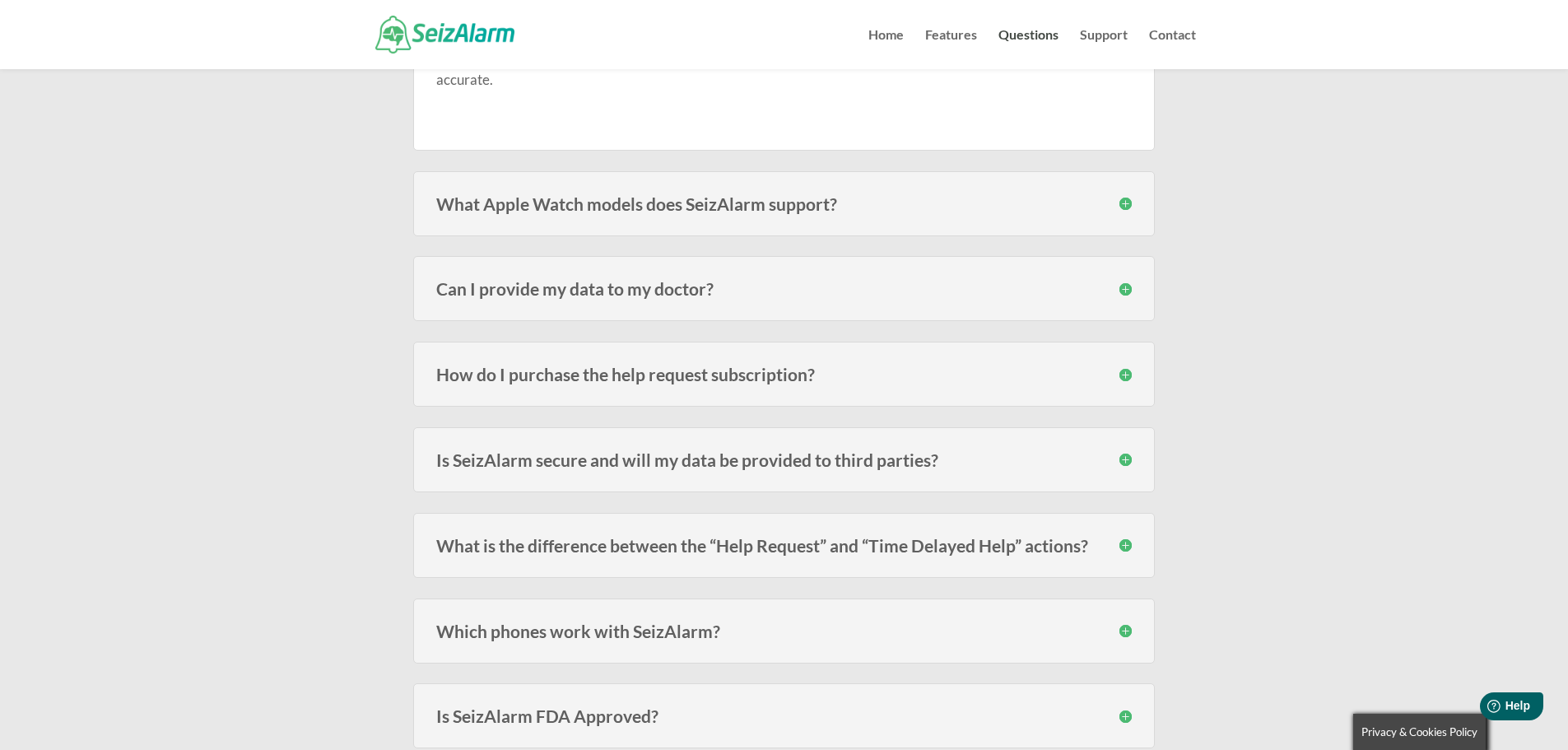
click at [1122, 203] on h3 "What Apple Watch models does SeizAlarm support?" at bounding box center [784, 204] width 696 height 18
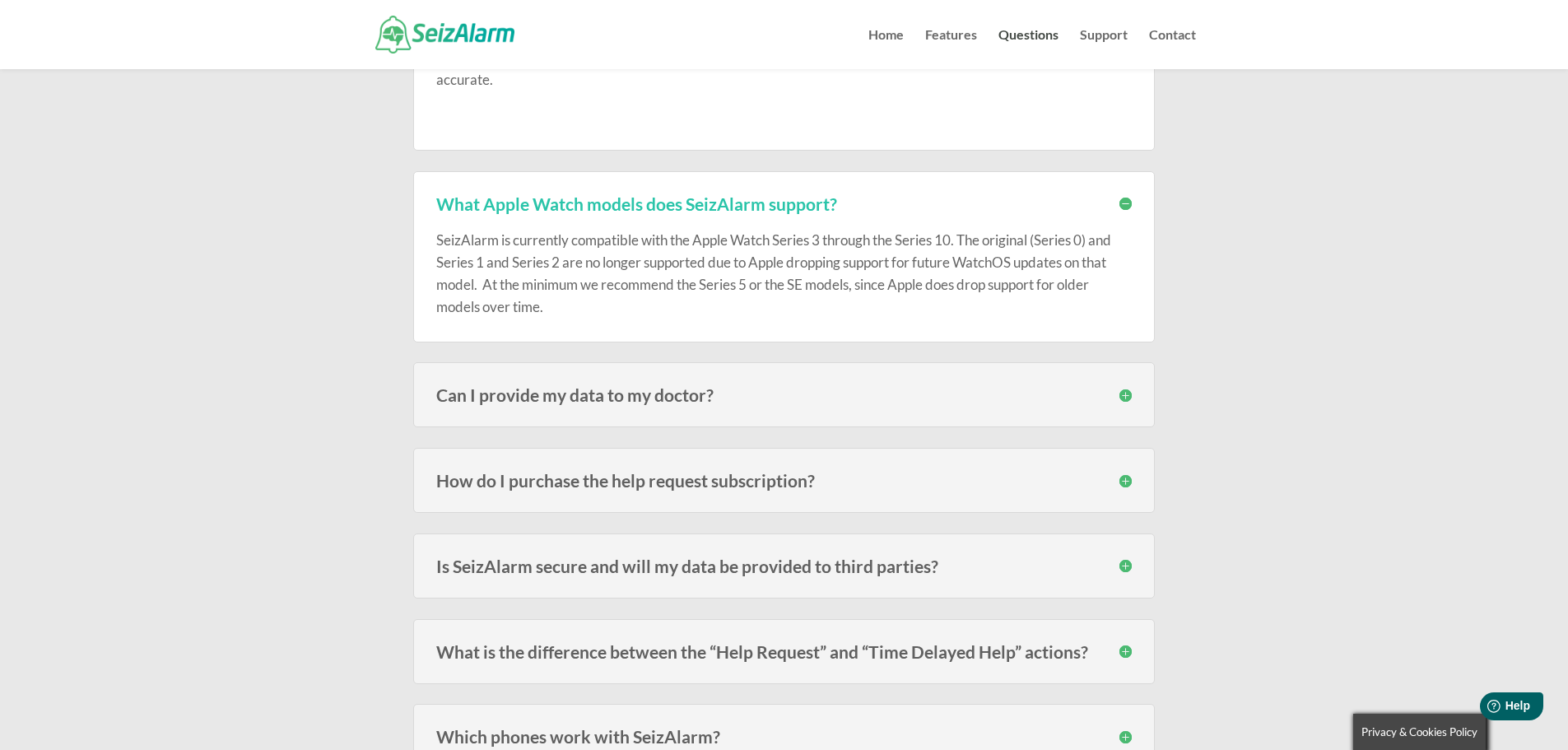
scroll to position [2470, 0]
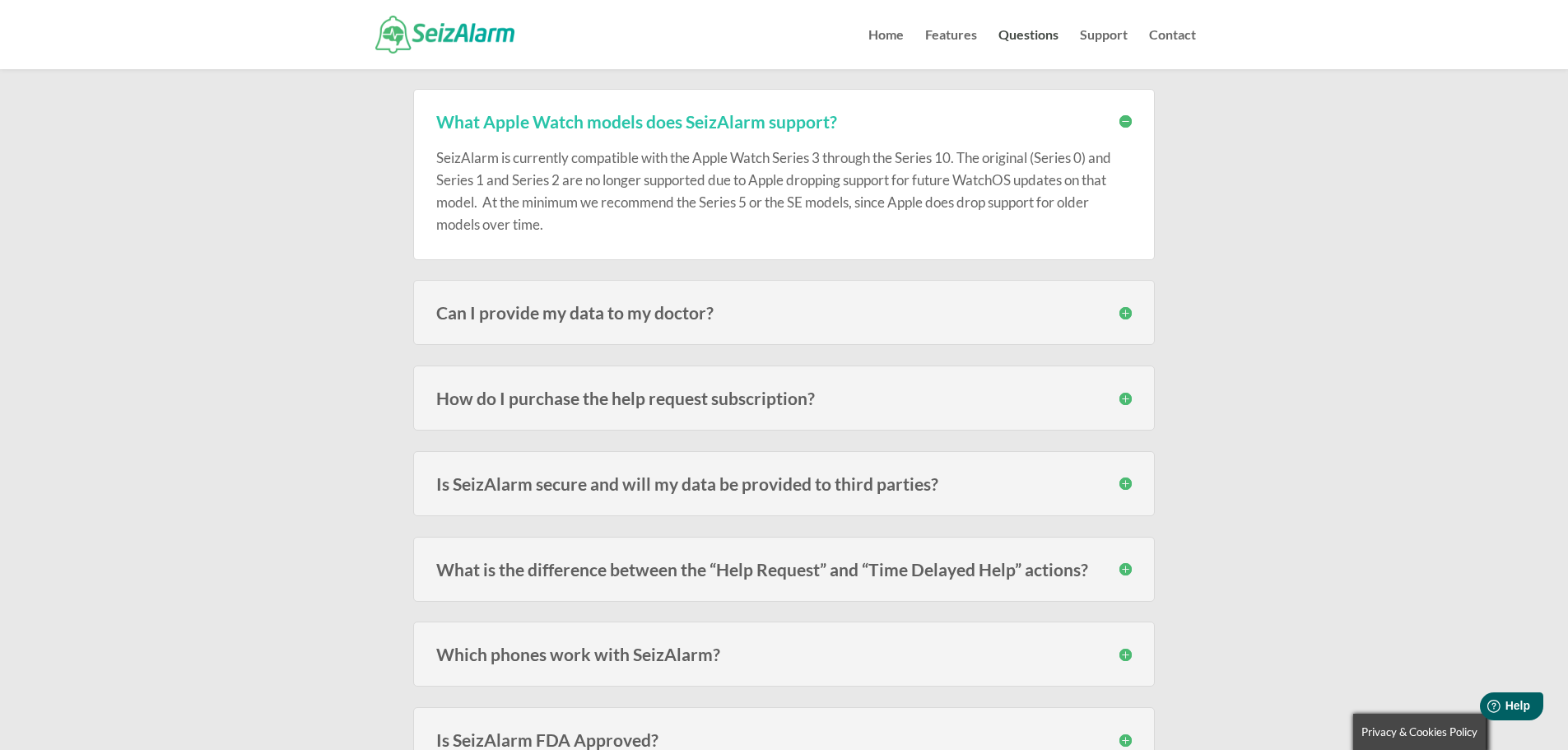
click at [1128, 318] on h3 "Can I provide my data to my doctor?" at bounding box center [784, 312] width 696 height 18
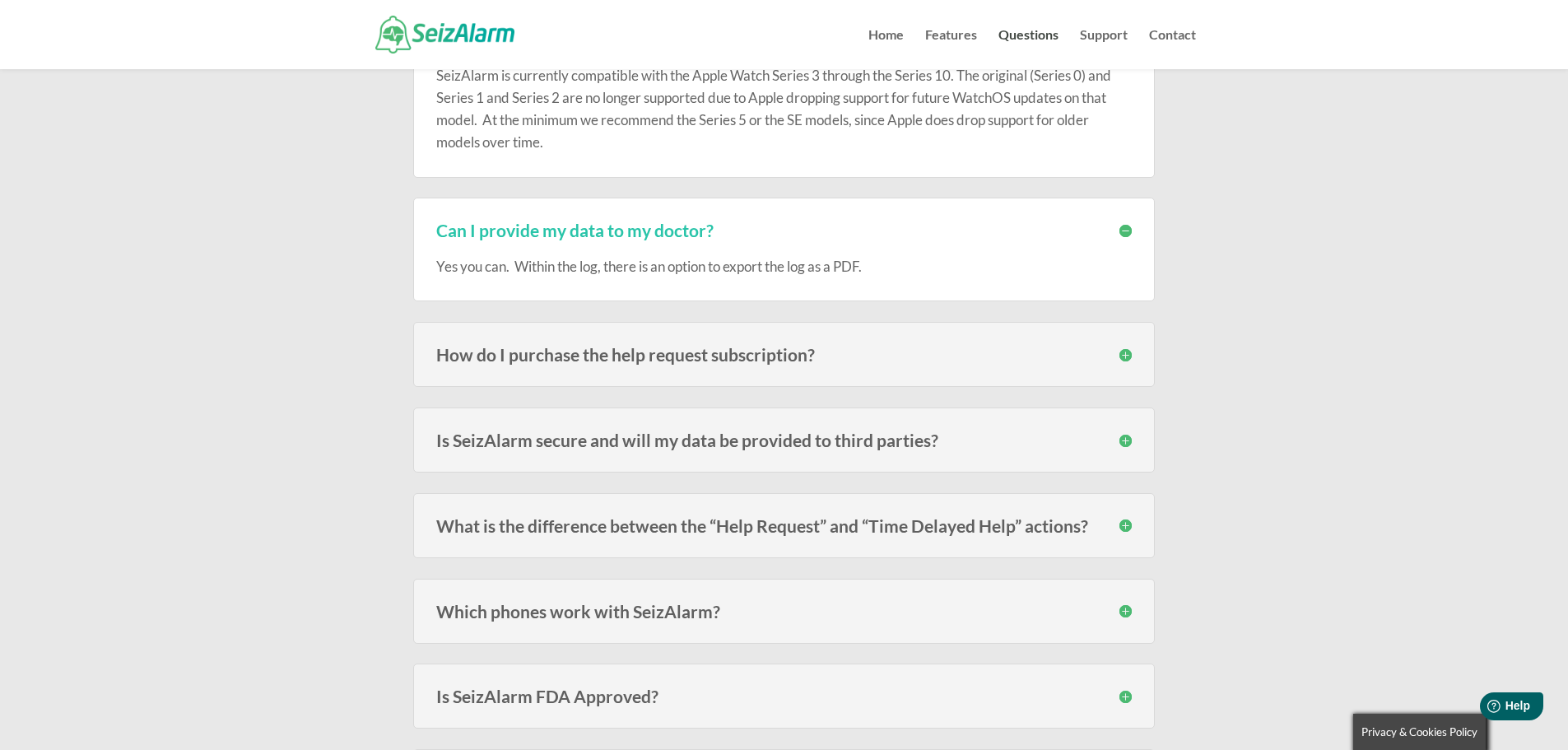
scroll to position [2635, 0]
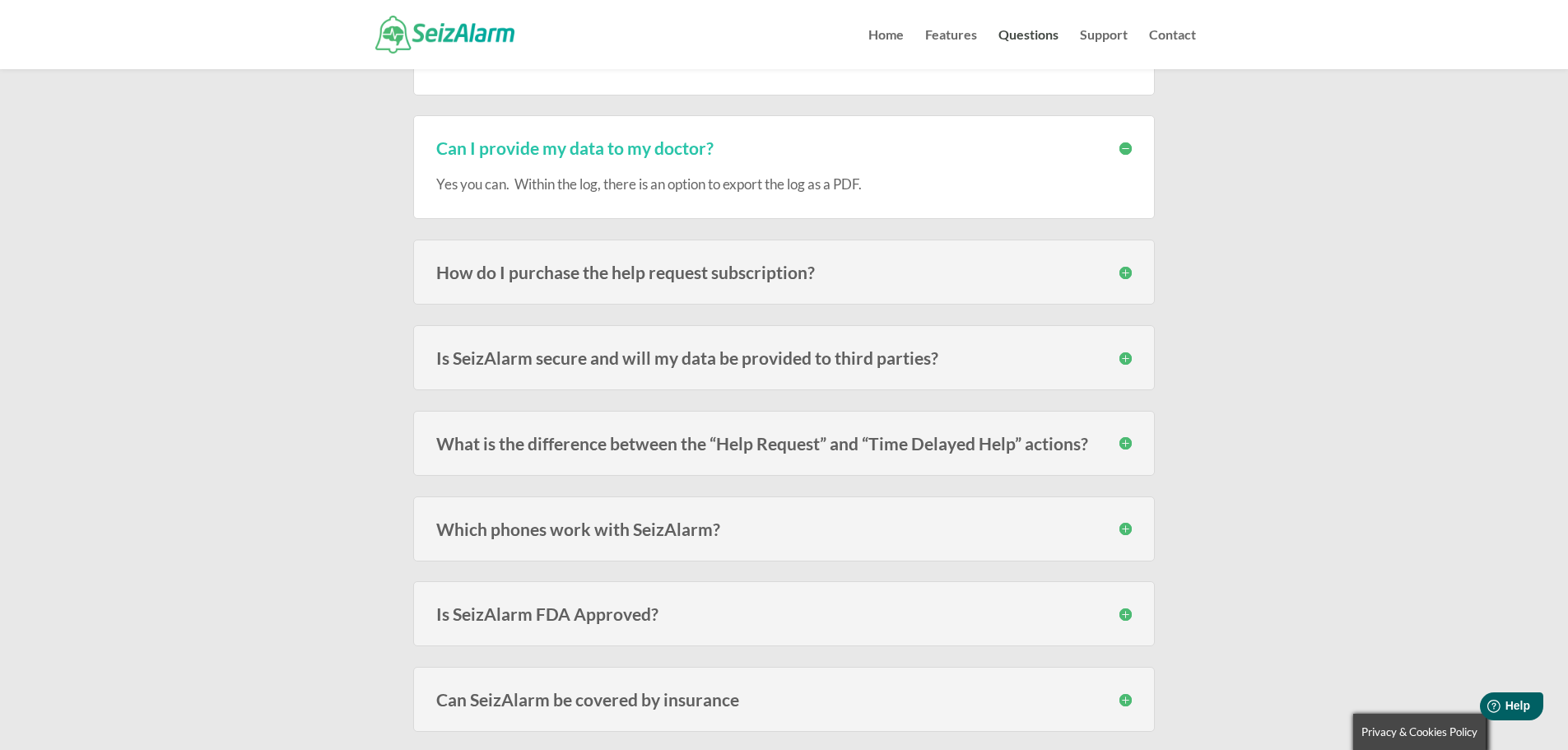
click at [1127, 275] on h3 "How do I purchase the help request subscription?" at bounding box center [784, 272] width 696 height 18
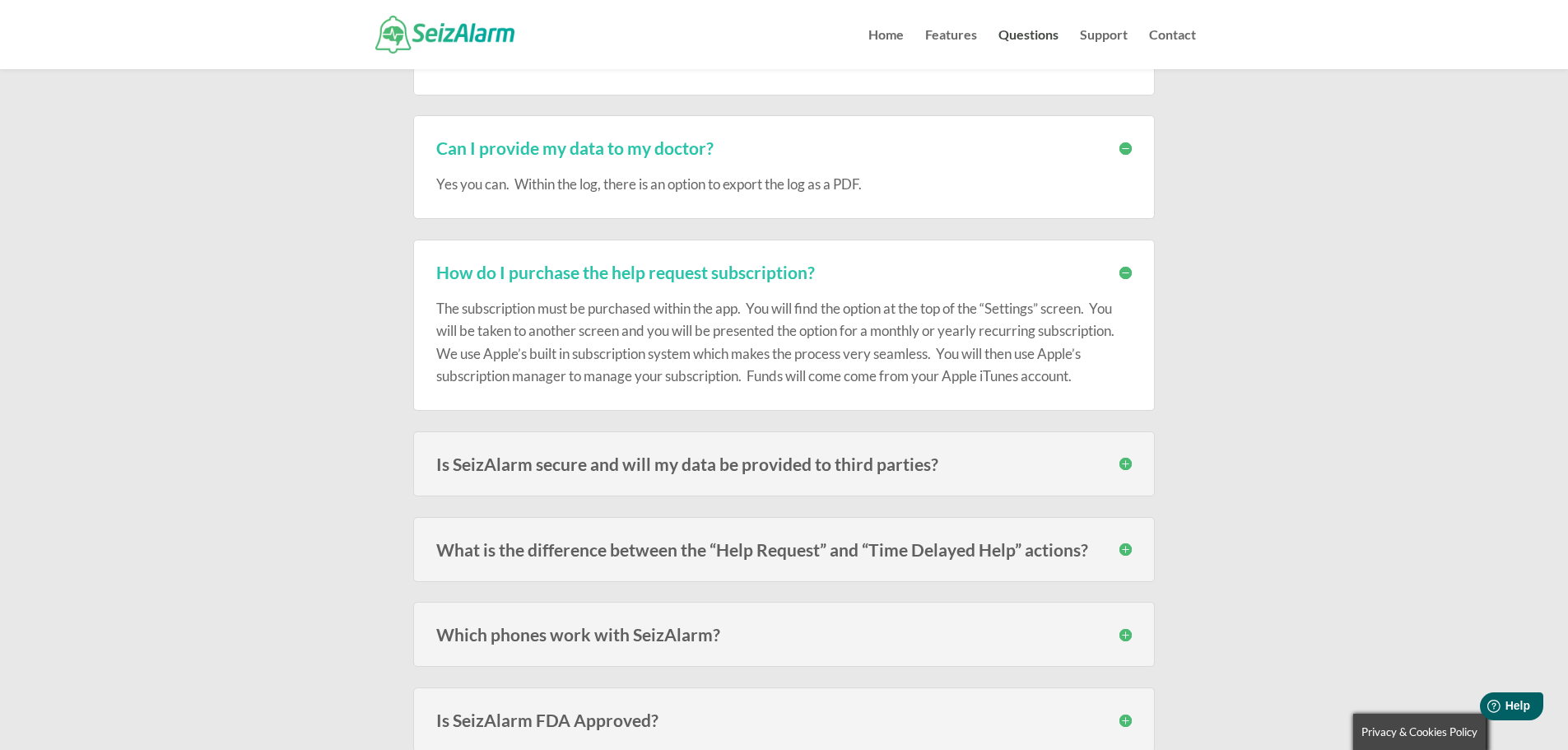
scroll to position [2717, 0]
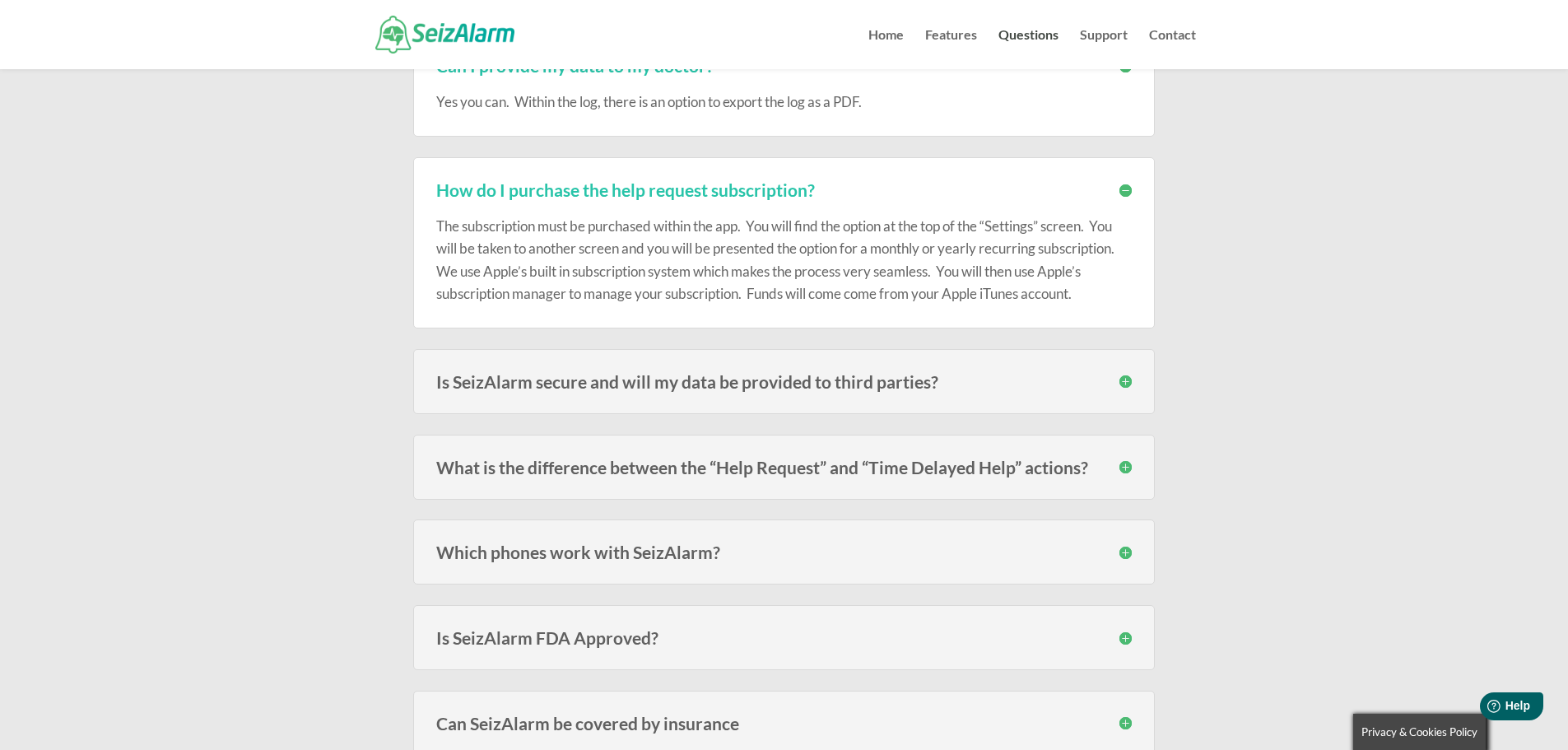
click at [1129, 384] on h3 "Is SeizAlarm secure and will my data be provided to third parties?" at bounding box center [784, 381] width 696 height 18
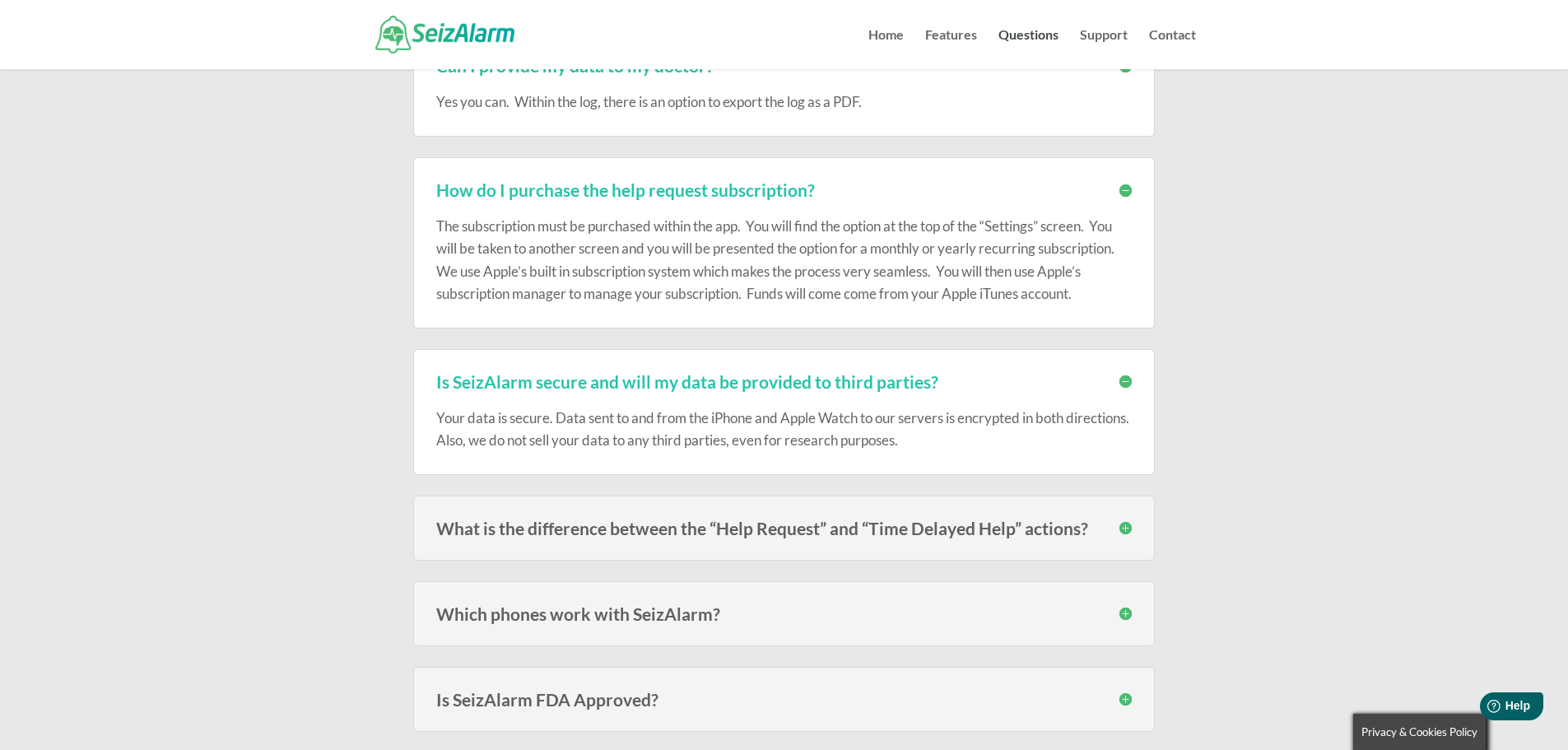
click at [1129, 384] on h3 "Is SeizAlarm secure and will my data be provided to third parties?" at bounding box center [784, 381] width 696 height 18
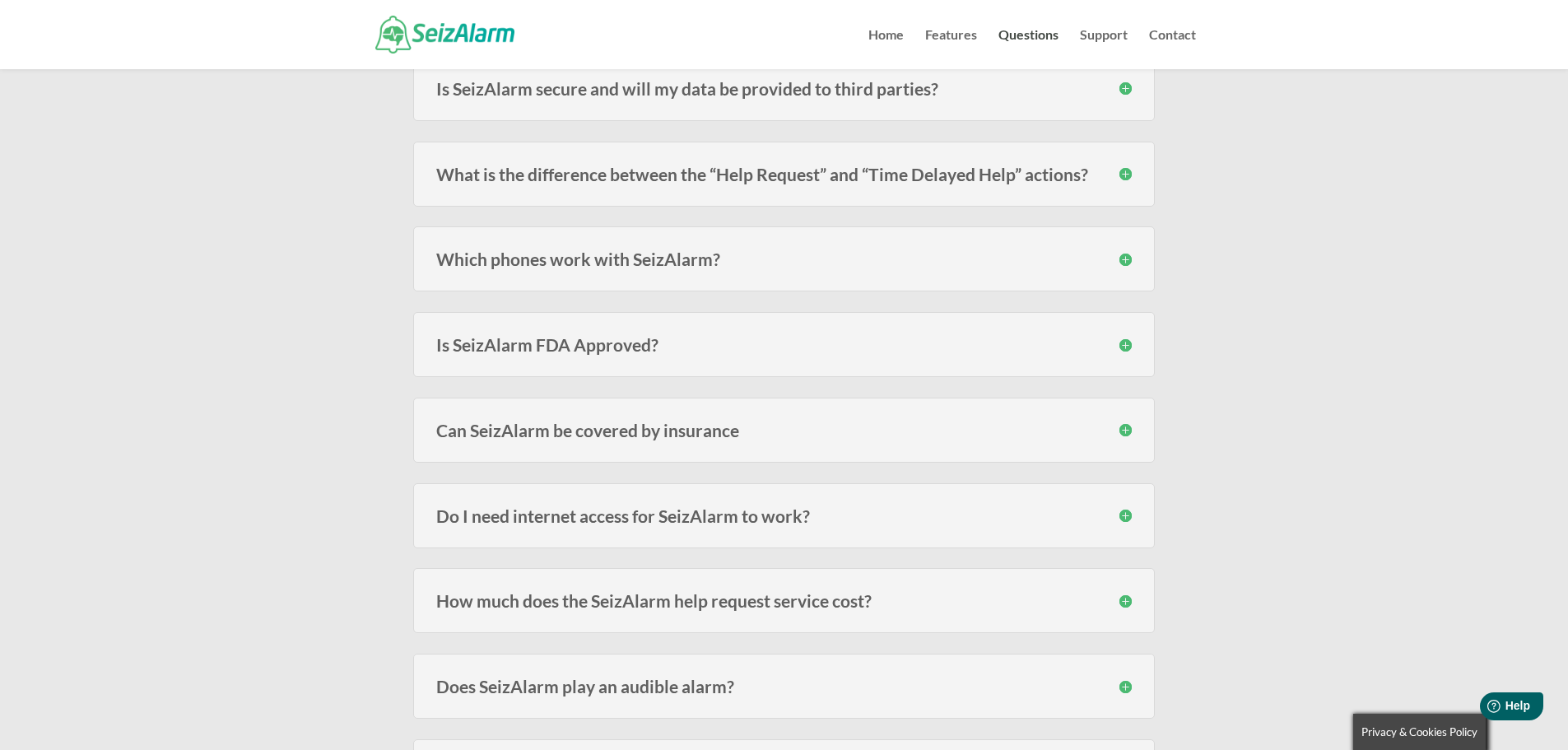
scroll to position [3047, 0]
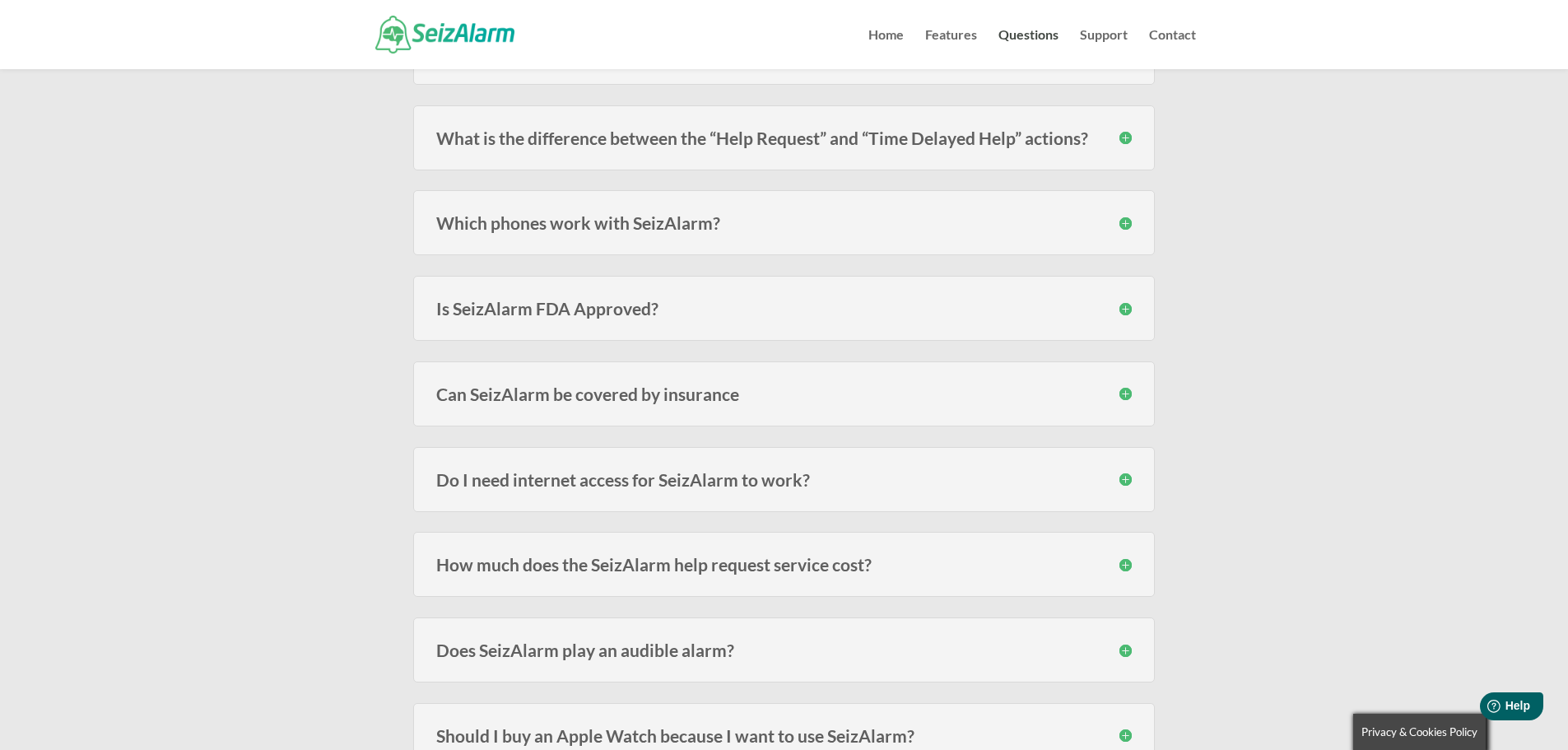
click at [1128, 226] on h3 "Which phones work with SeizAlarm?" at bounding box center [784, 222] width 696 height 18
